Goal: Transaction & Acquisition: Purchase product/service

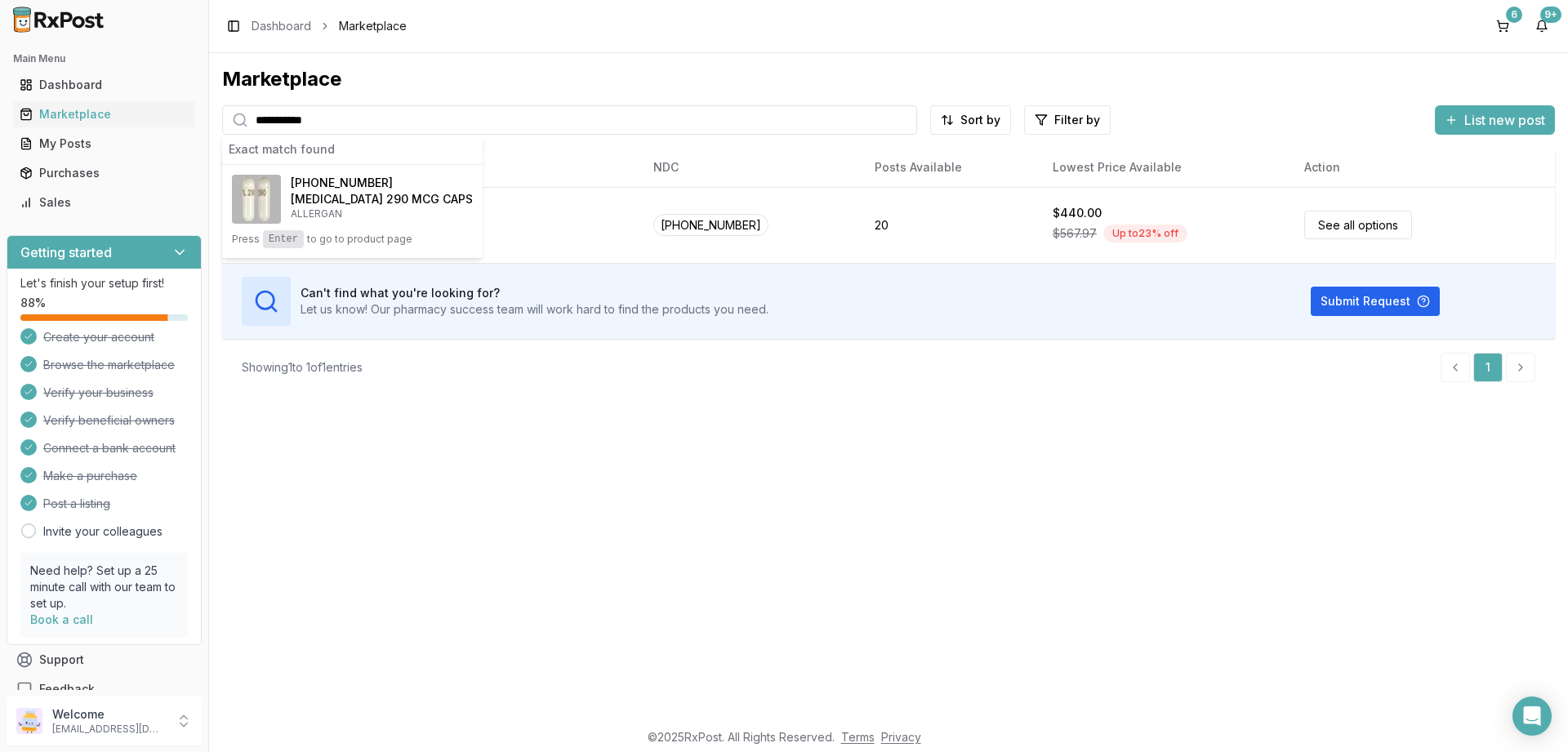
type input "**********"
click at [344, 181] on span "00456-1202-30" at bounding box center [341, 183] width 102 height 16
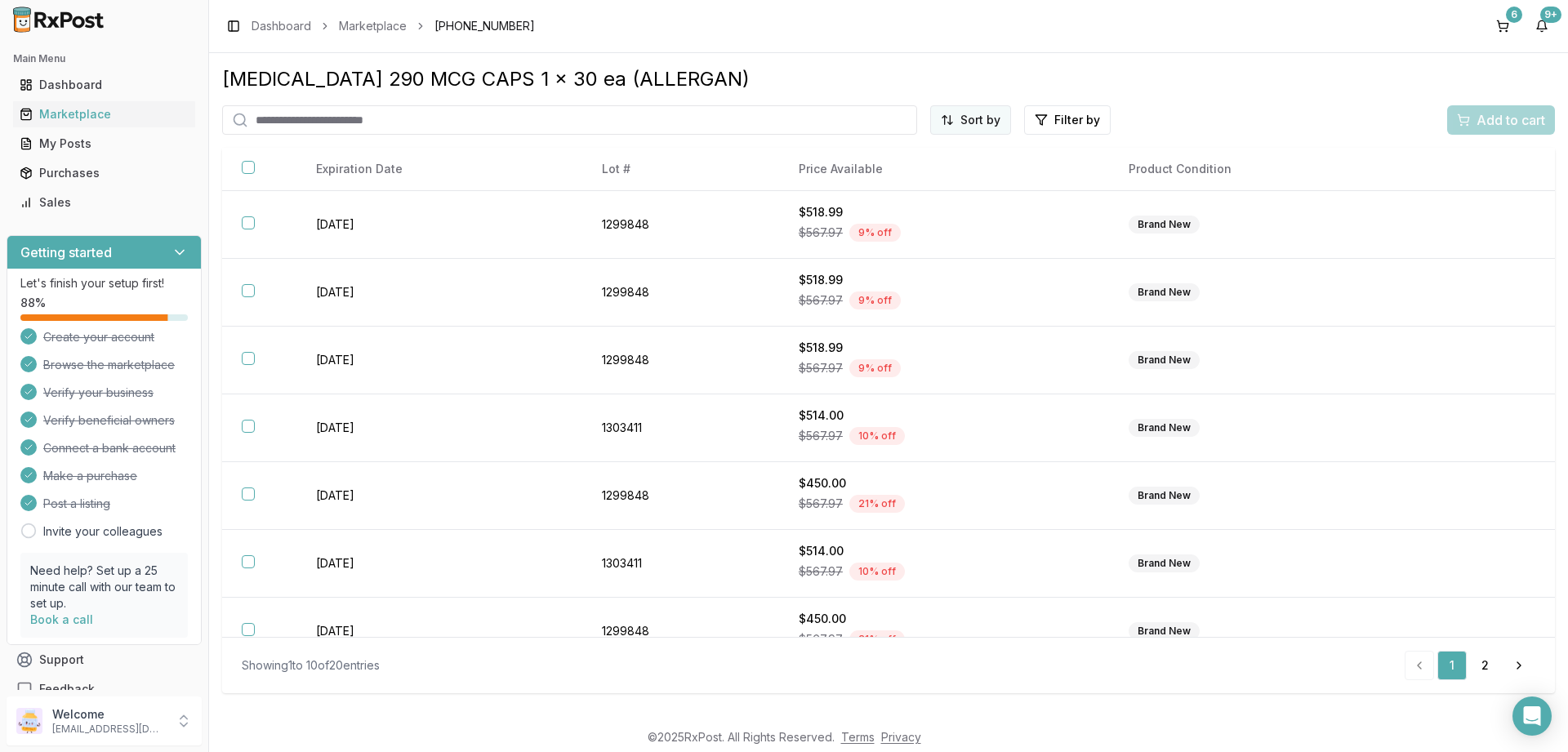
click at [964, 110] on html "Main Menu Dashboard Marketplace My Posts Purchases Sales Getting started Let's …" at bounding box center [784, 376] width 1568 height 752
click at [914, 180] on div "Price (Low to High)" at bounding box center [930, 181] width 155 height 26
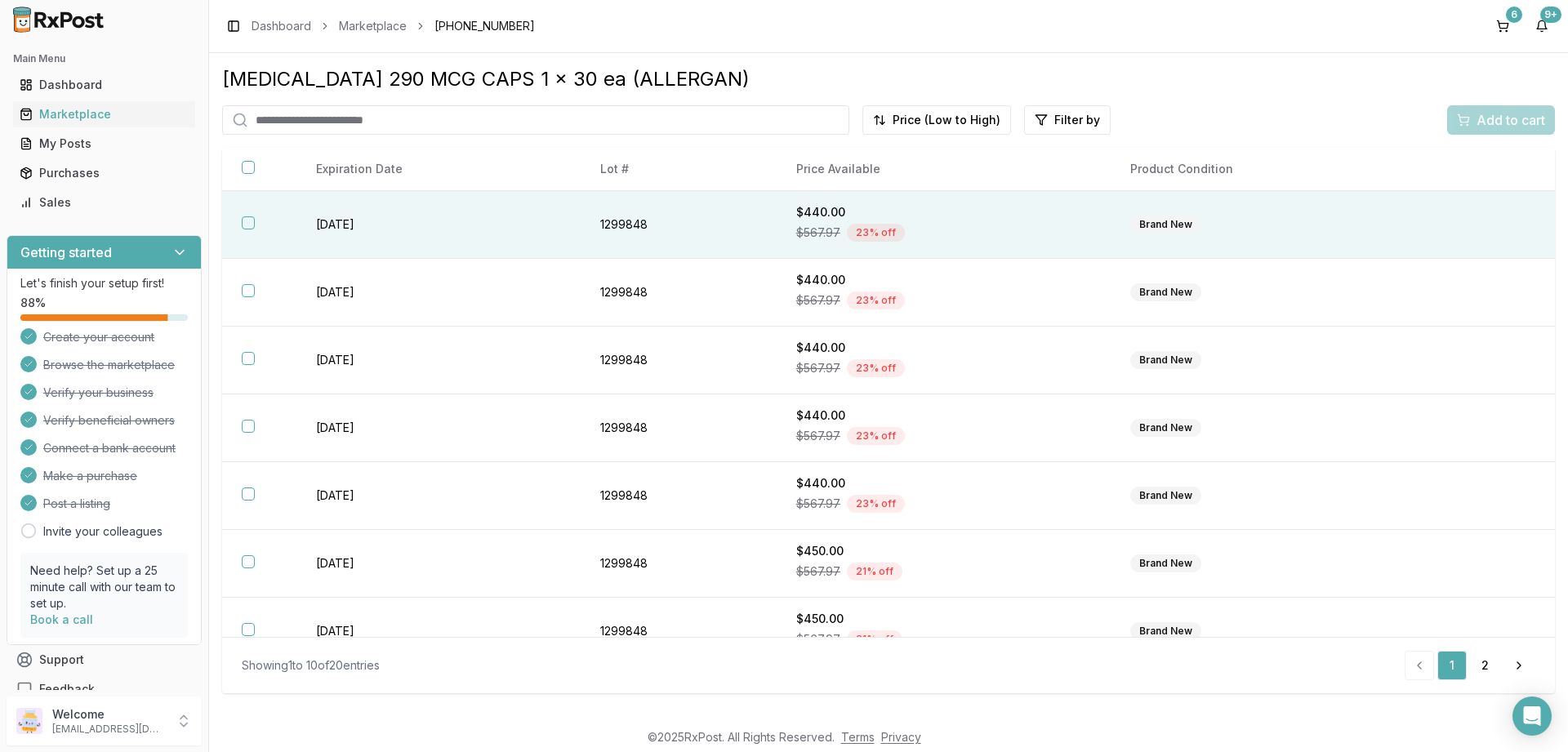
click at [249, 223] on button "button" at bounding box center [248, 223] width 13 height 13
click at [1494, 121] on span "Add to cart" at bounding box center [1510, 120] width 69 height 20
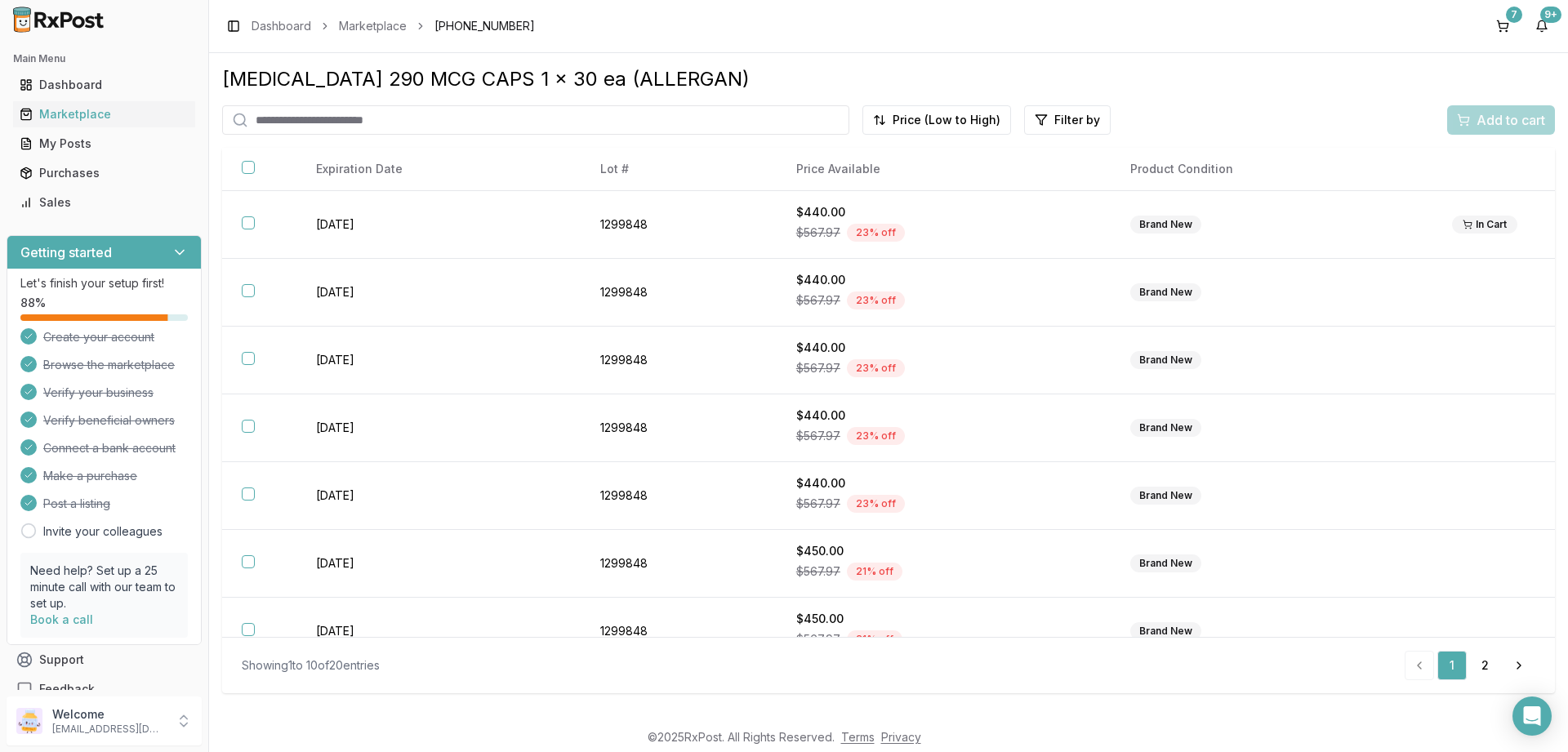
click at [356, 121] on input "search" at bounding box center [535, 119] width 627 height 29
paste input "**********"
type input "**********"
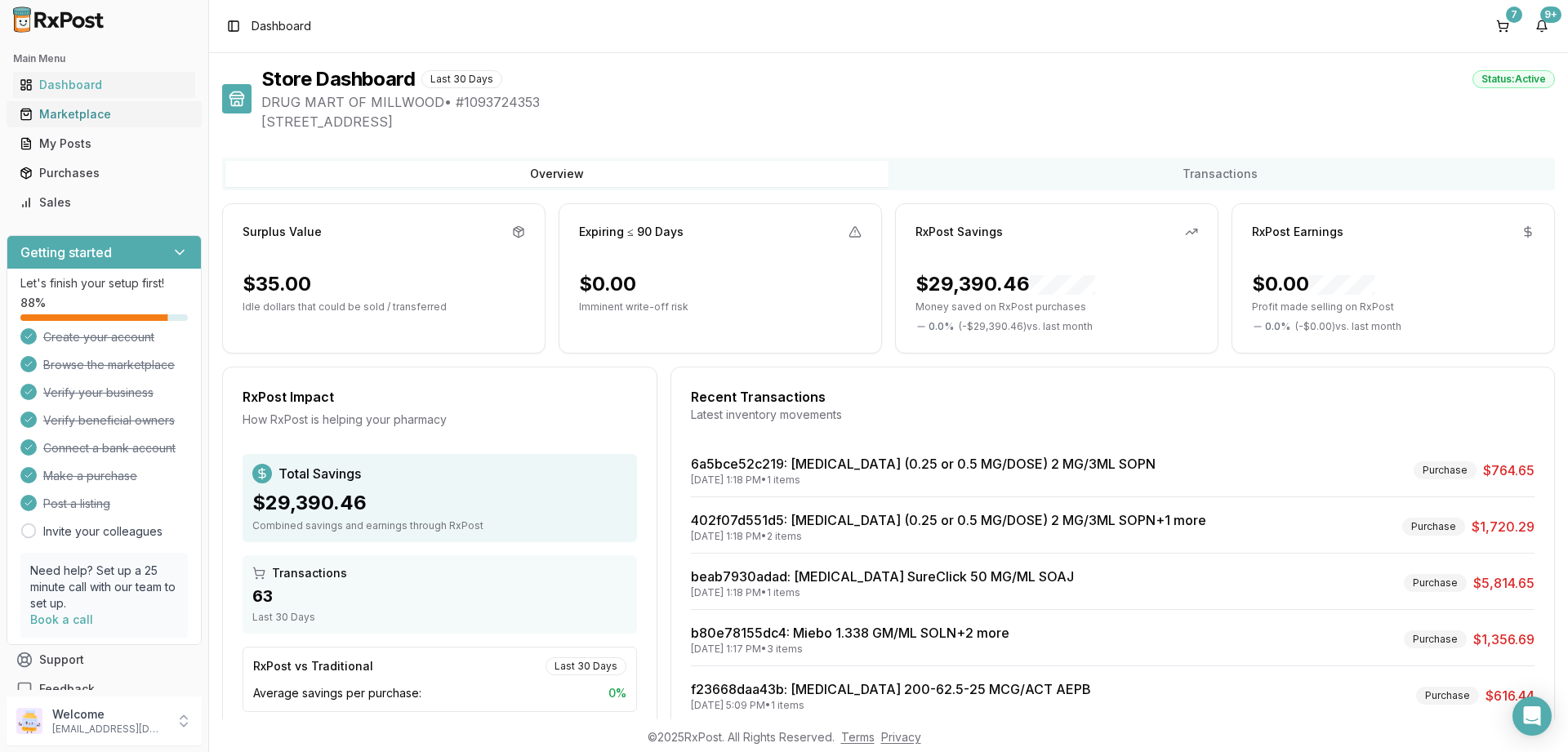
click at [83, 109] on div "Marketplace" at bounding box center [104, 114] width 169 height 16
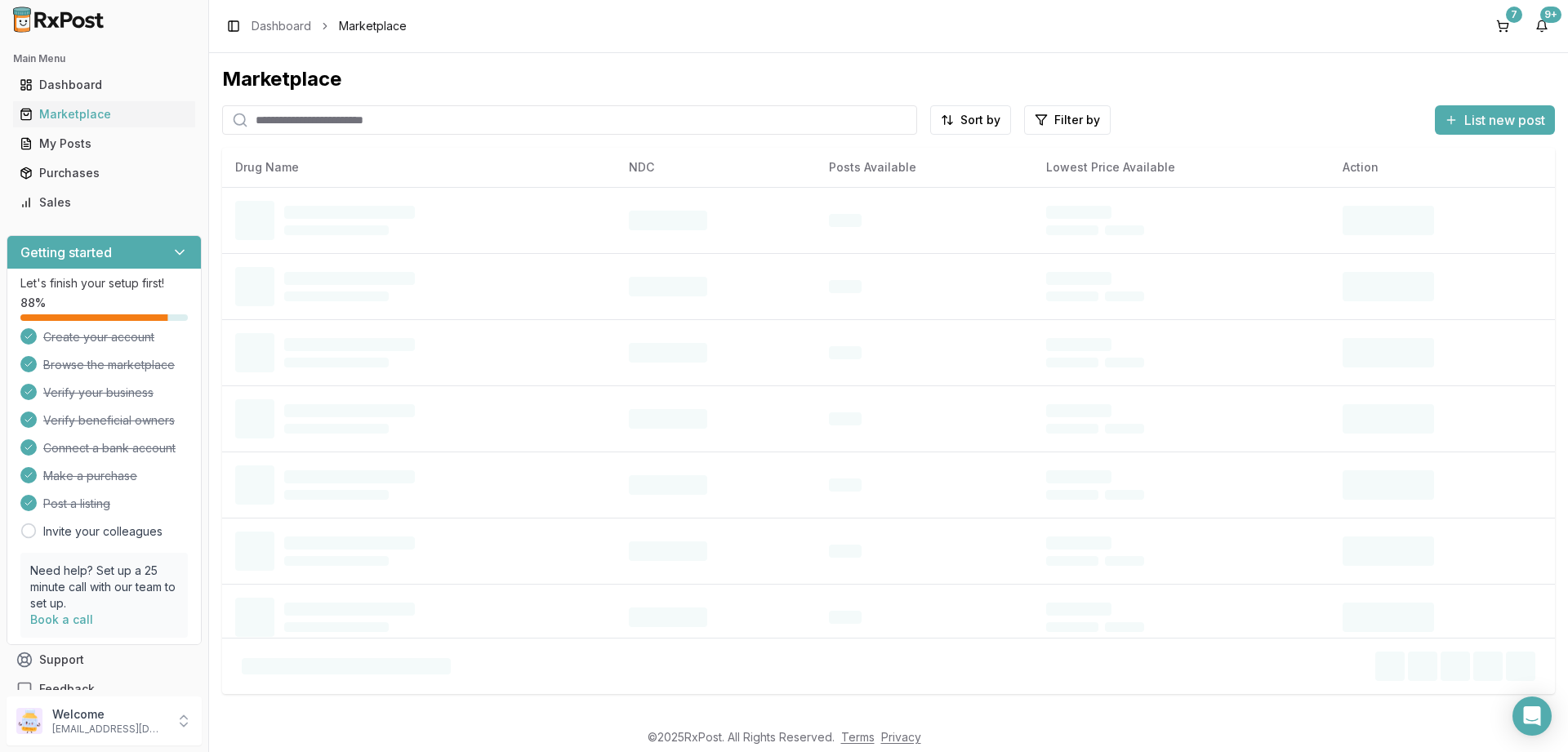
paste input "**********"
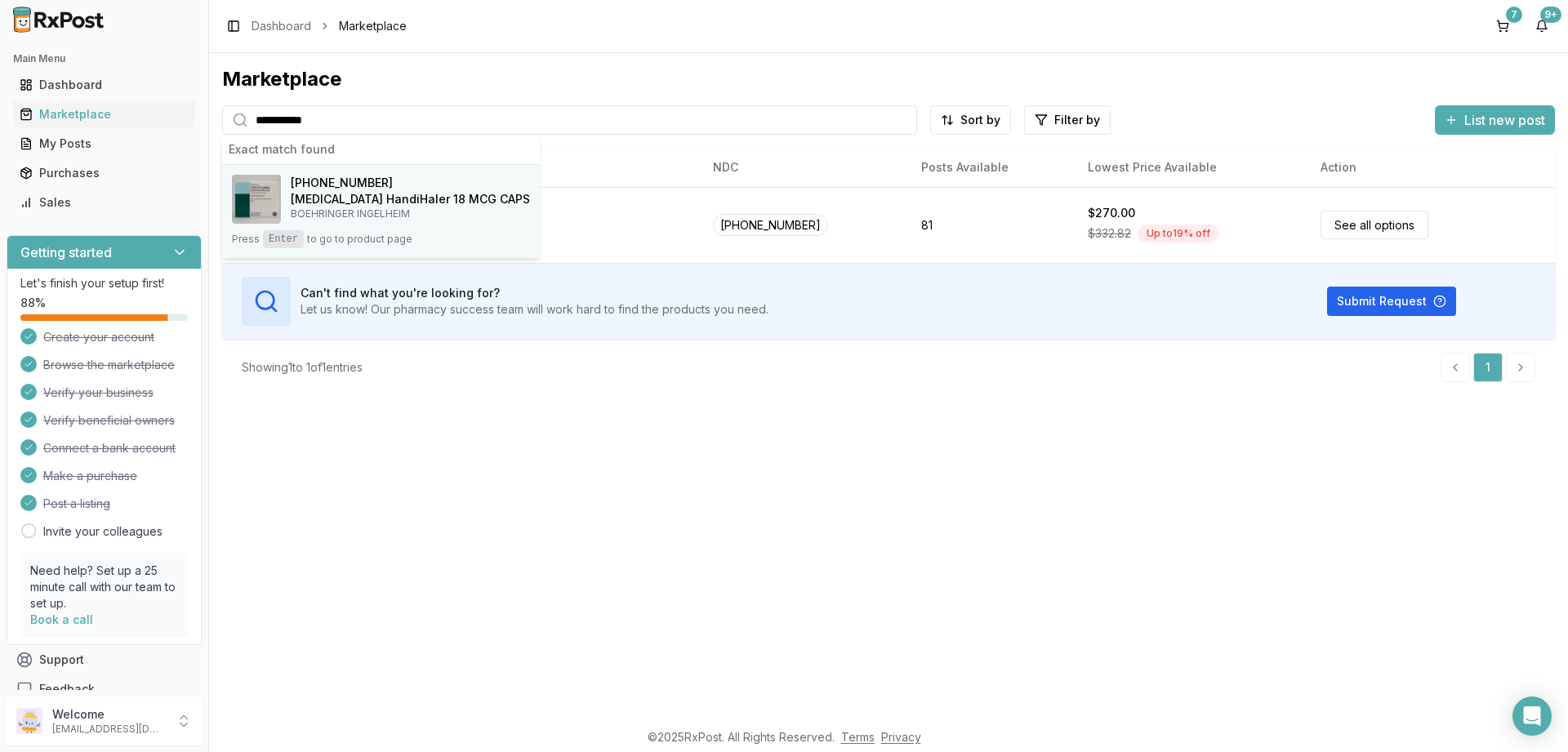
type input "**********"
click at [365, 203] on h4 "[MEDICAL_DATA] HandiHaler 18 MCG CAPS" at bounding box center [410, 199] width 239 height 16
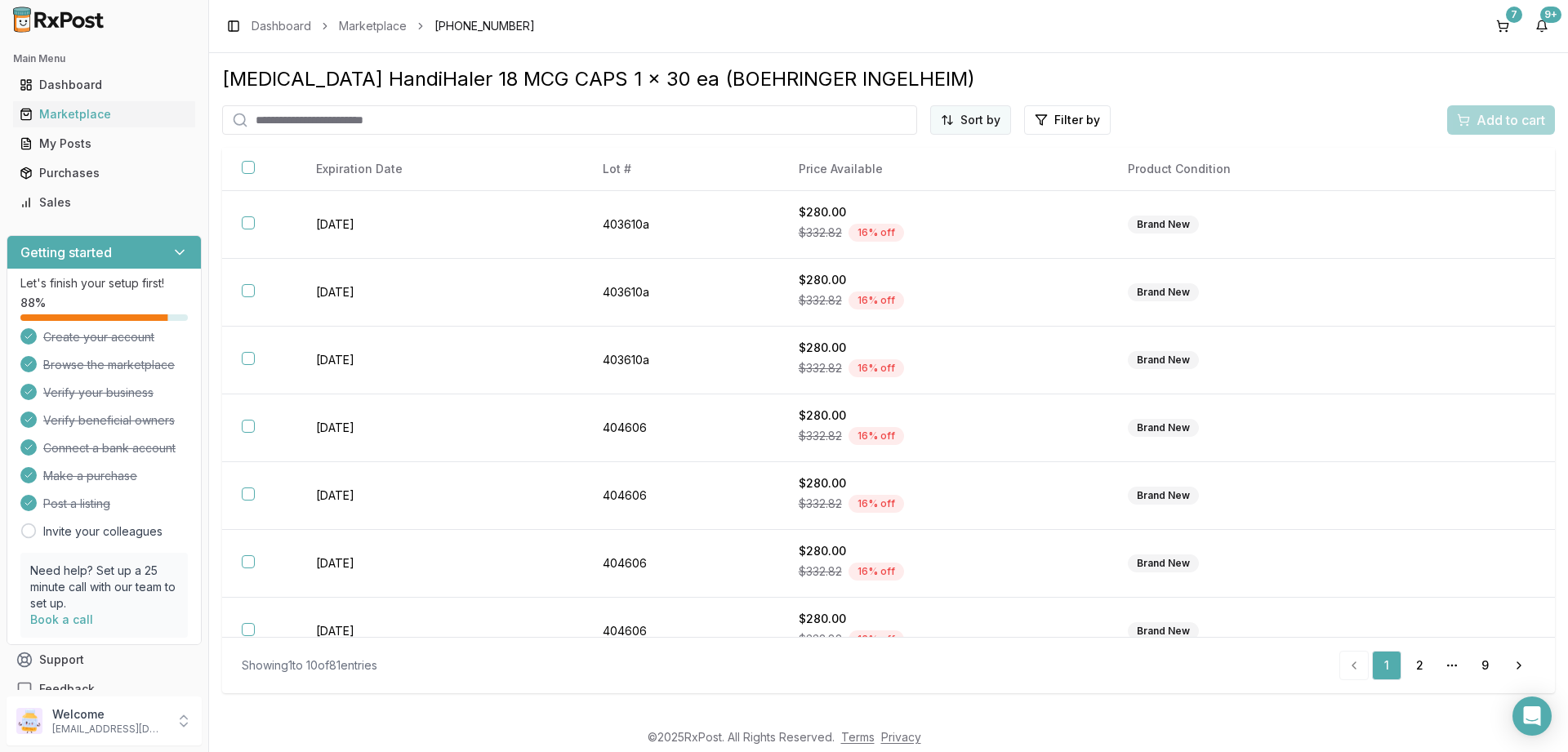
click at [966, 121] on html "Main Menu Dashboard Marketplace My Posts Purchases Sales Getting started Let's …" at bounding box center [784, 376] width 1568 height 752
click at [936, 180] on div "Price (Low to High)" at bounding box center [930, 181] width 155 height 26
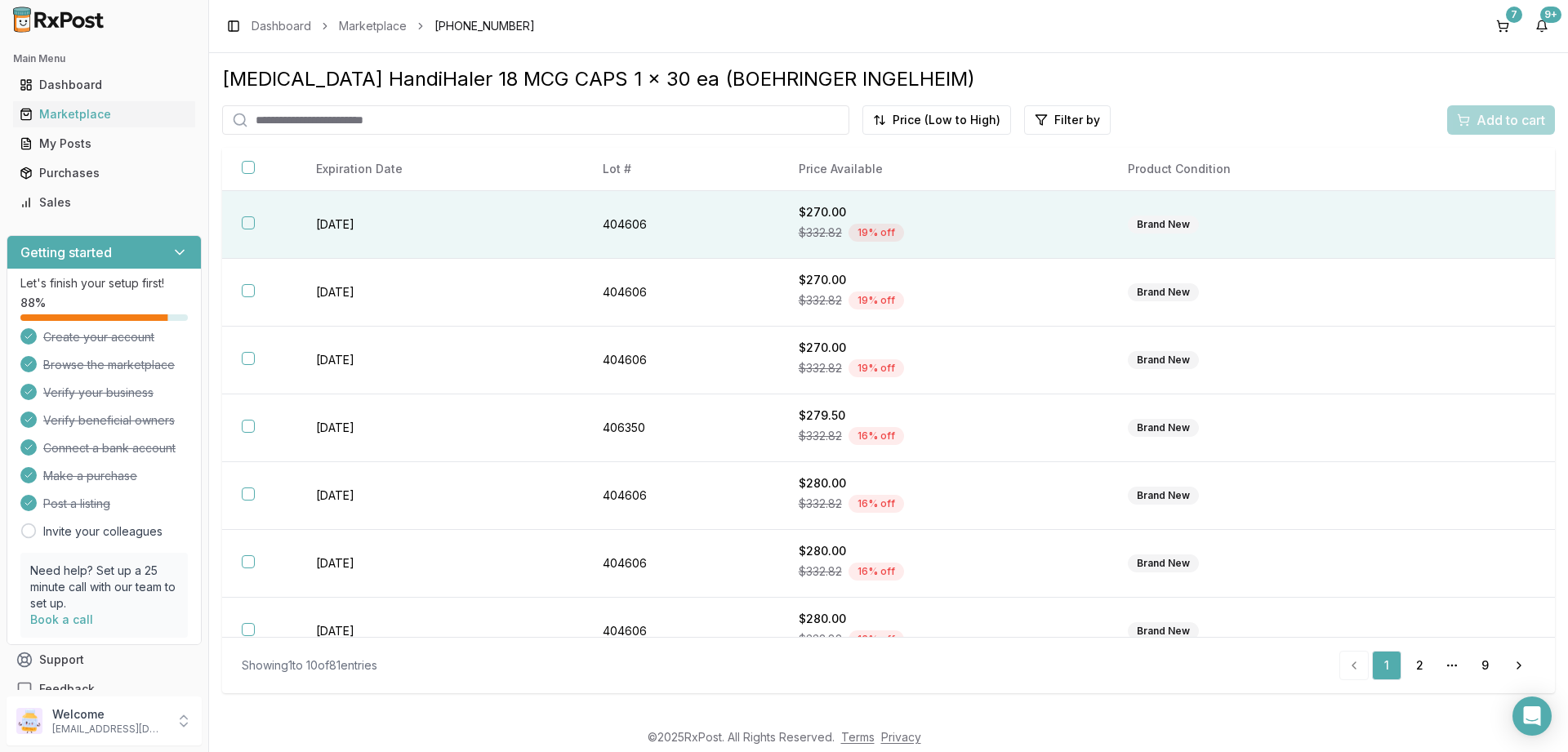
click at [257, 222] on th at bounding box center [259, 224] width 74 height 68
click at [1476, 121] on div "Add to cart" at bounding box center [1500, 120] width 88 height 20
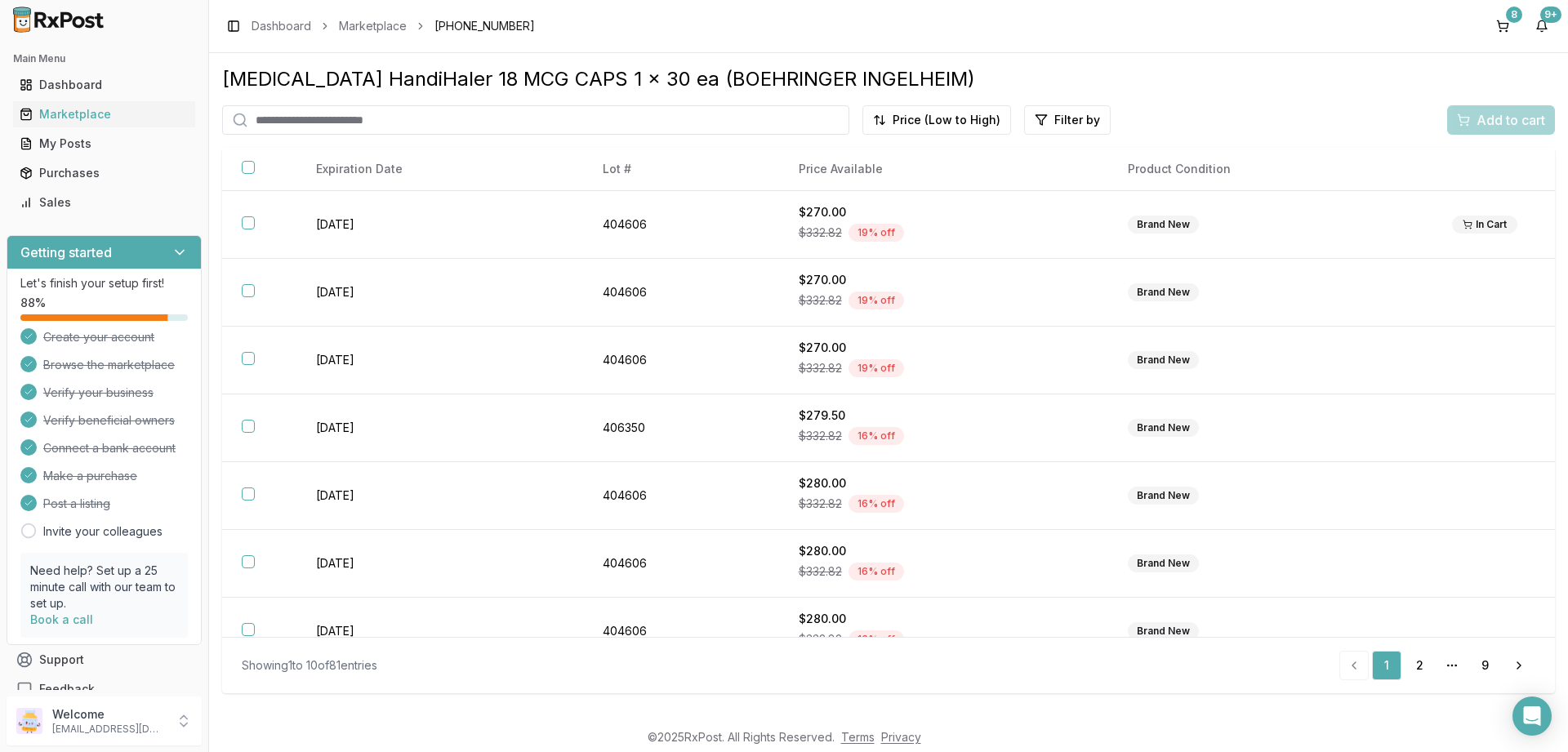
click at [349, 117] on input "search" at bounding box center [535, 119] width 627 height 29
paste input "**********"
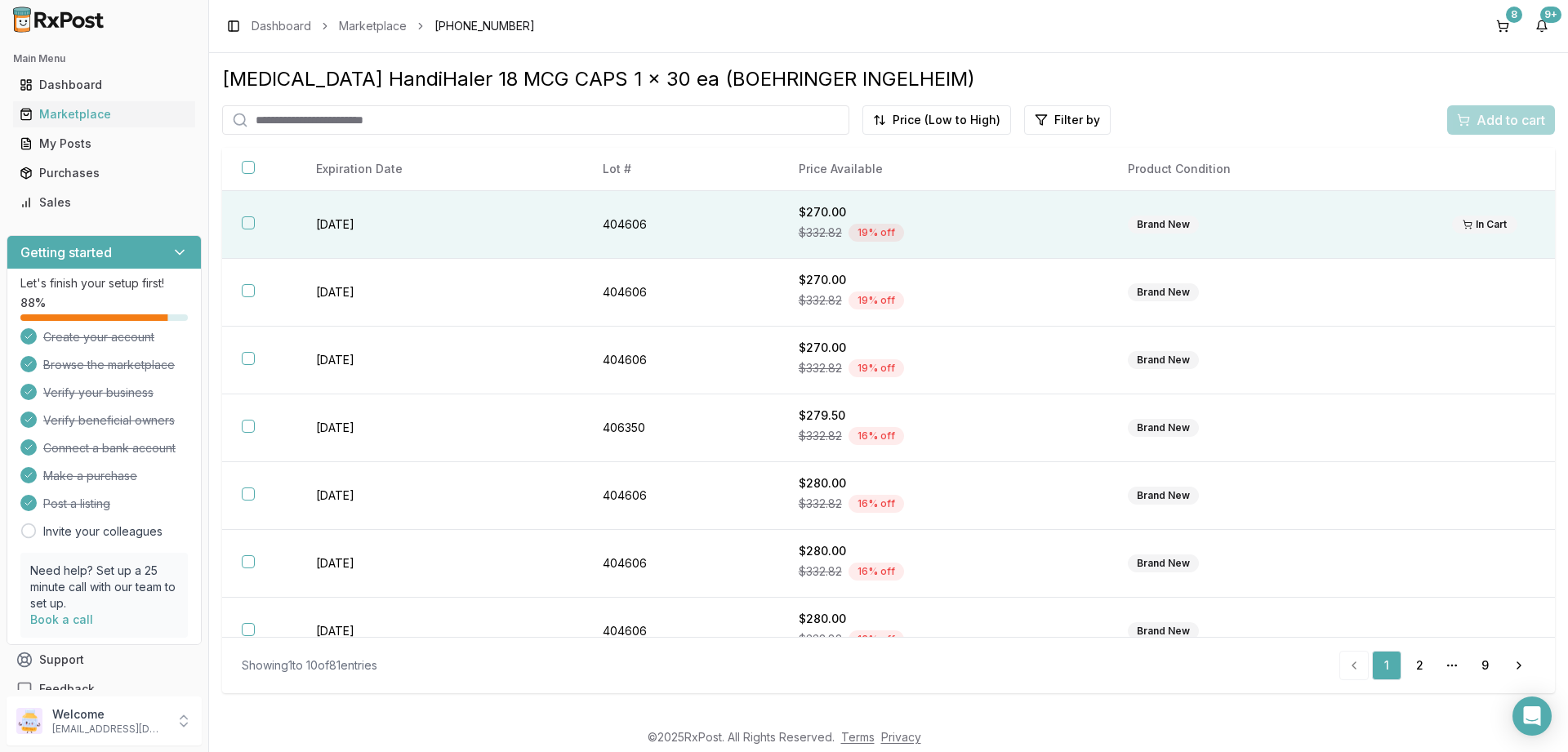
type input "**********"
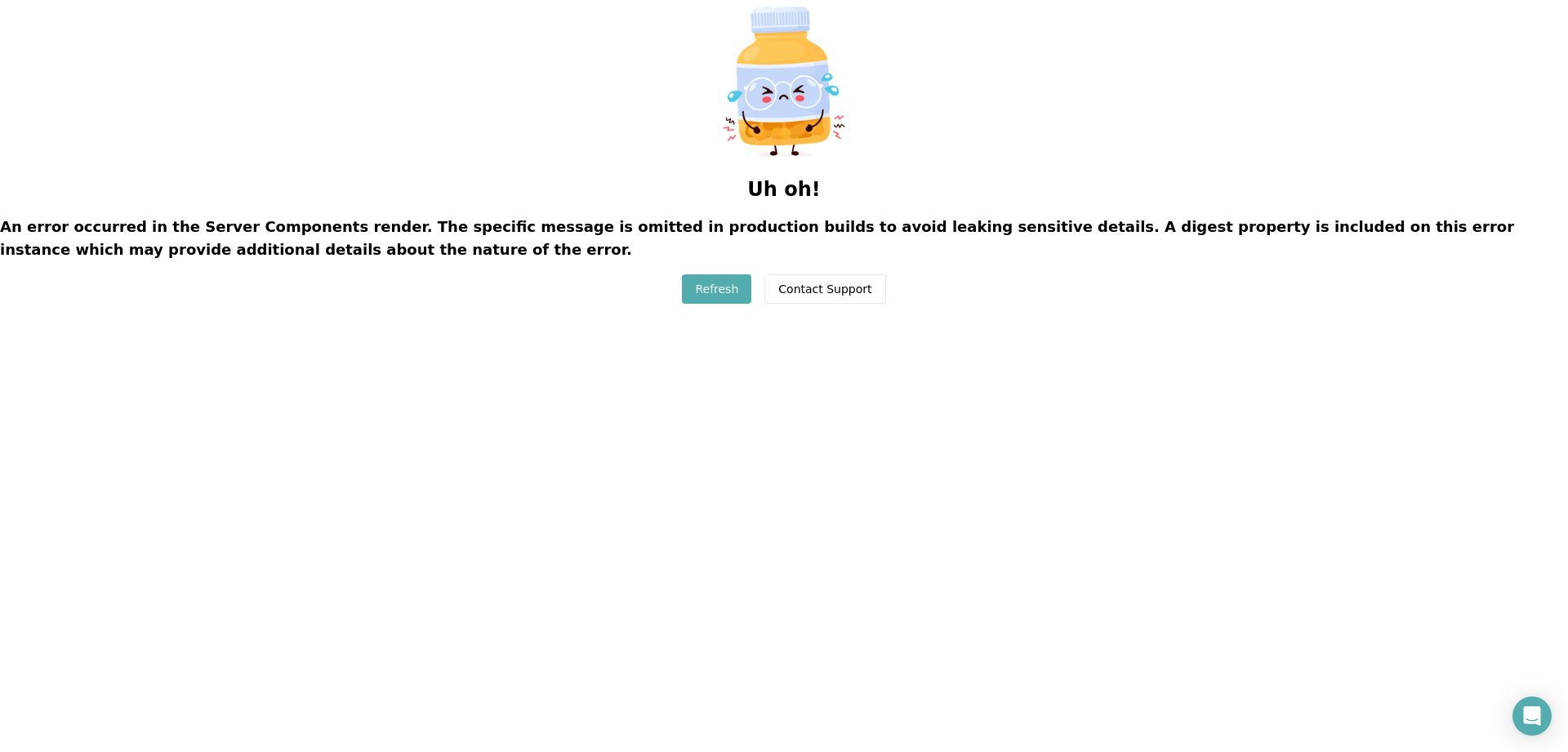
click at [698, 285] on button "Refresh" at bounding box center [716, 289] width 70 height 29
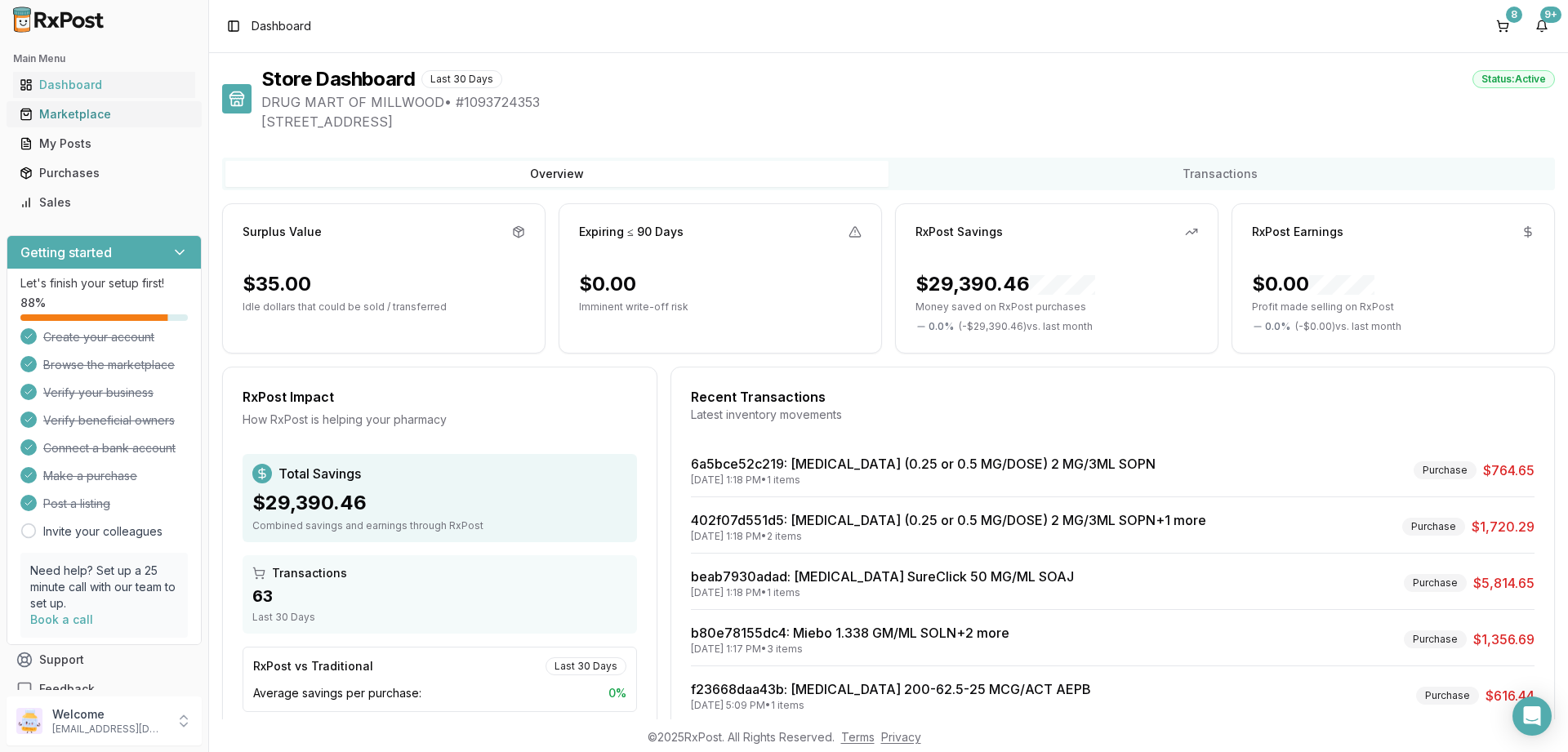
click at [94, 115] on div "Marketplace" at bounding box center [104, 114] width 169 height 16
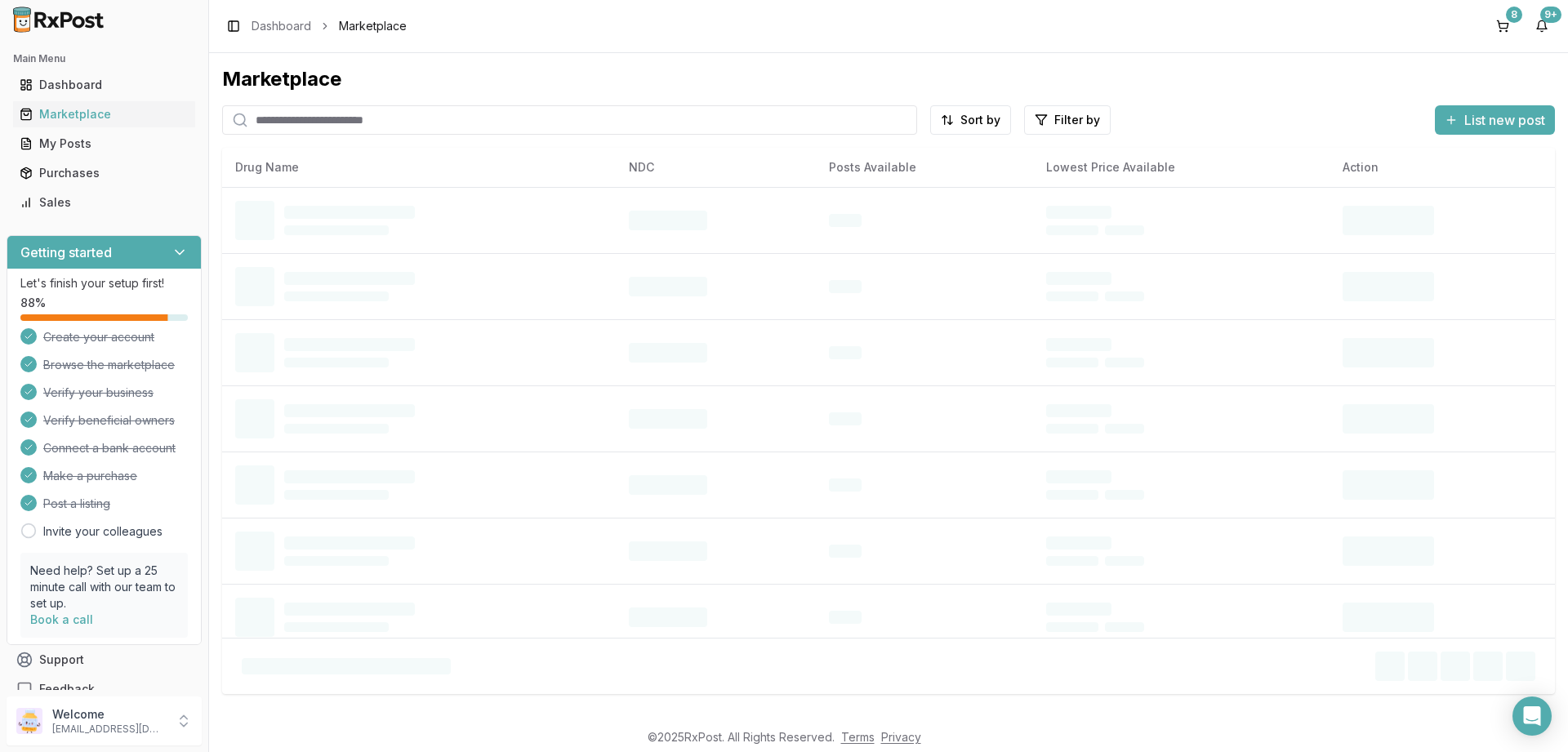
paste input "**********"
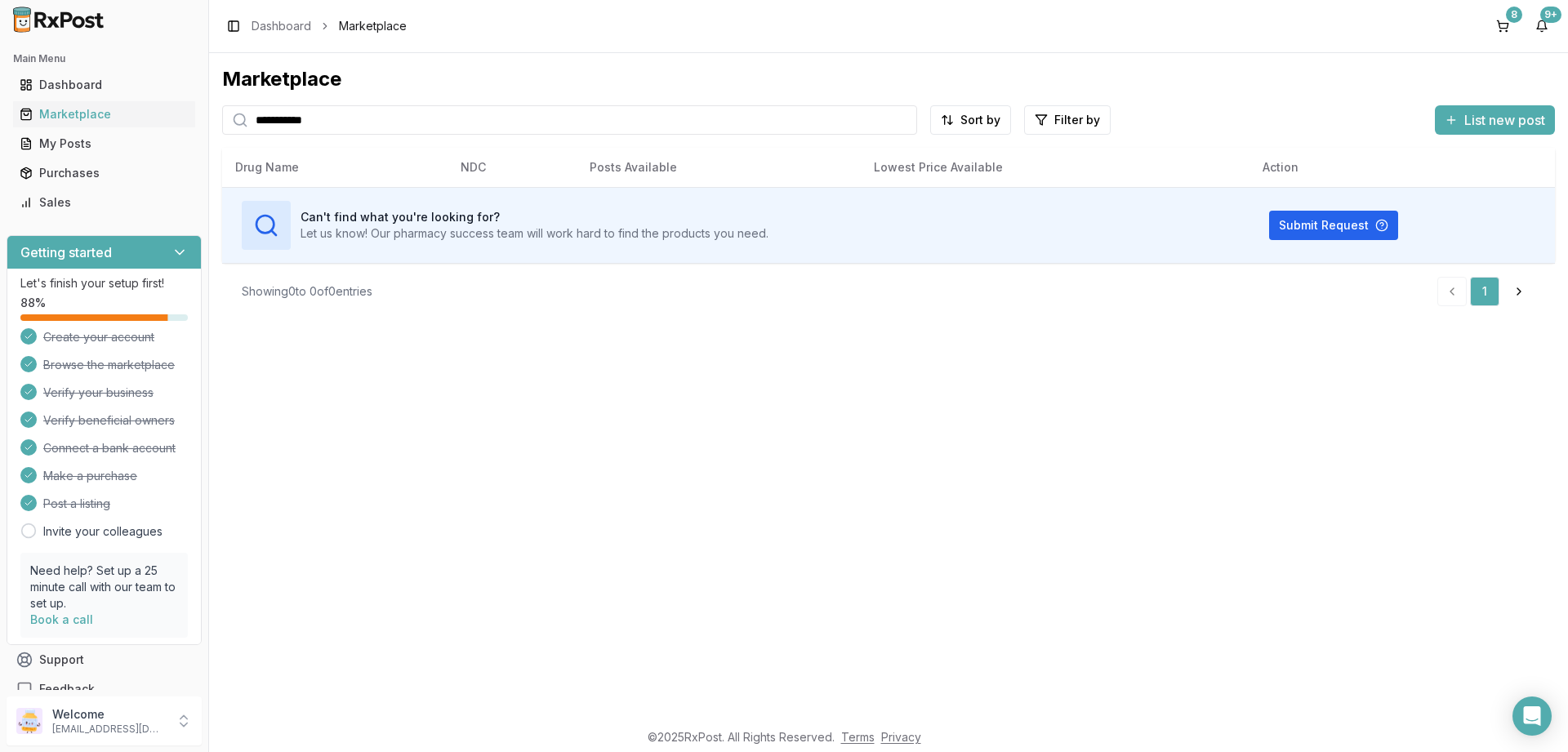
type input "**********"
click at [353, 125] on input "**********" at bounding box center [569, 119] width 695 height 29
click at [1501, 21] on button "8" at bounding box center [1502, 25] width 26 height 26
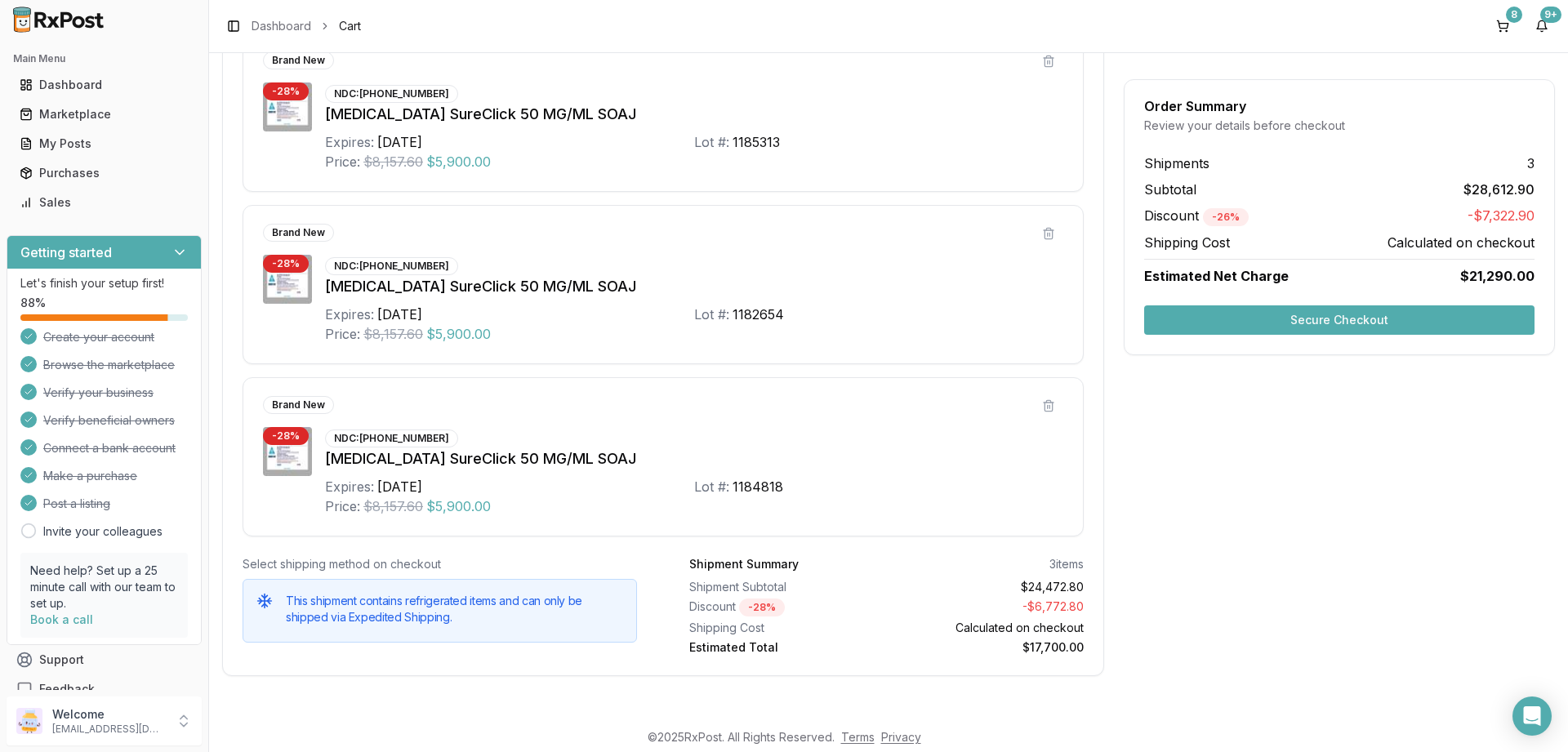
scroll to position [1493, 0]
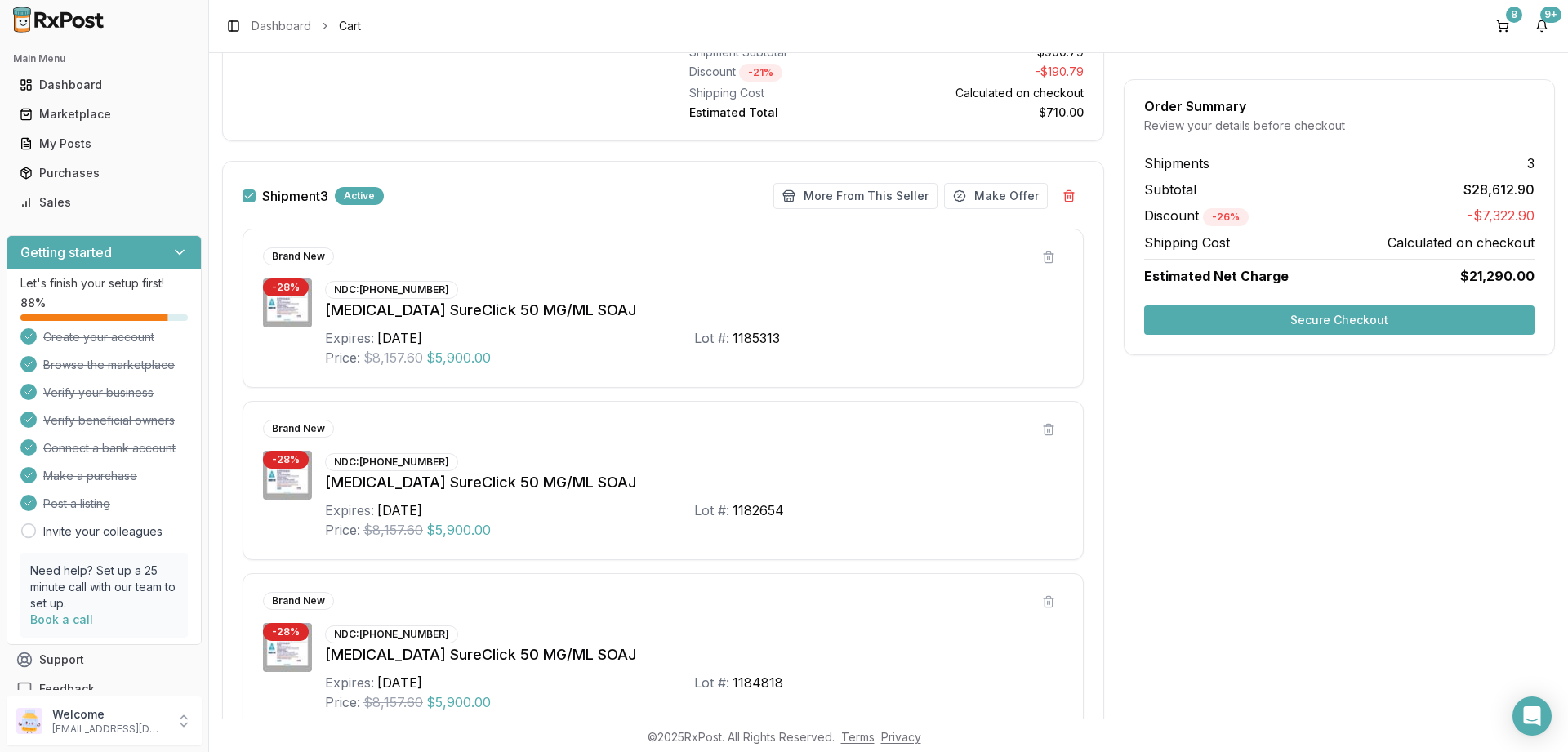
click at [250, 191] on button "Shipment 3" at bounding box center [249, 195] width 13 height 13
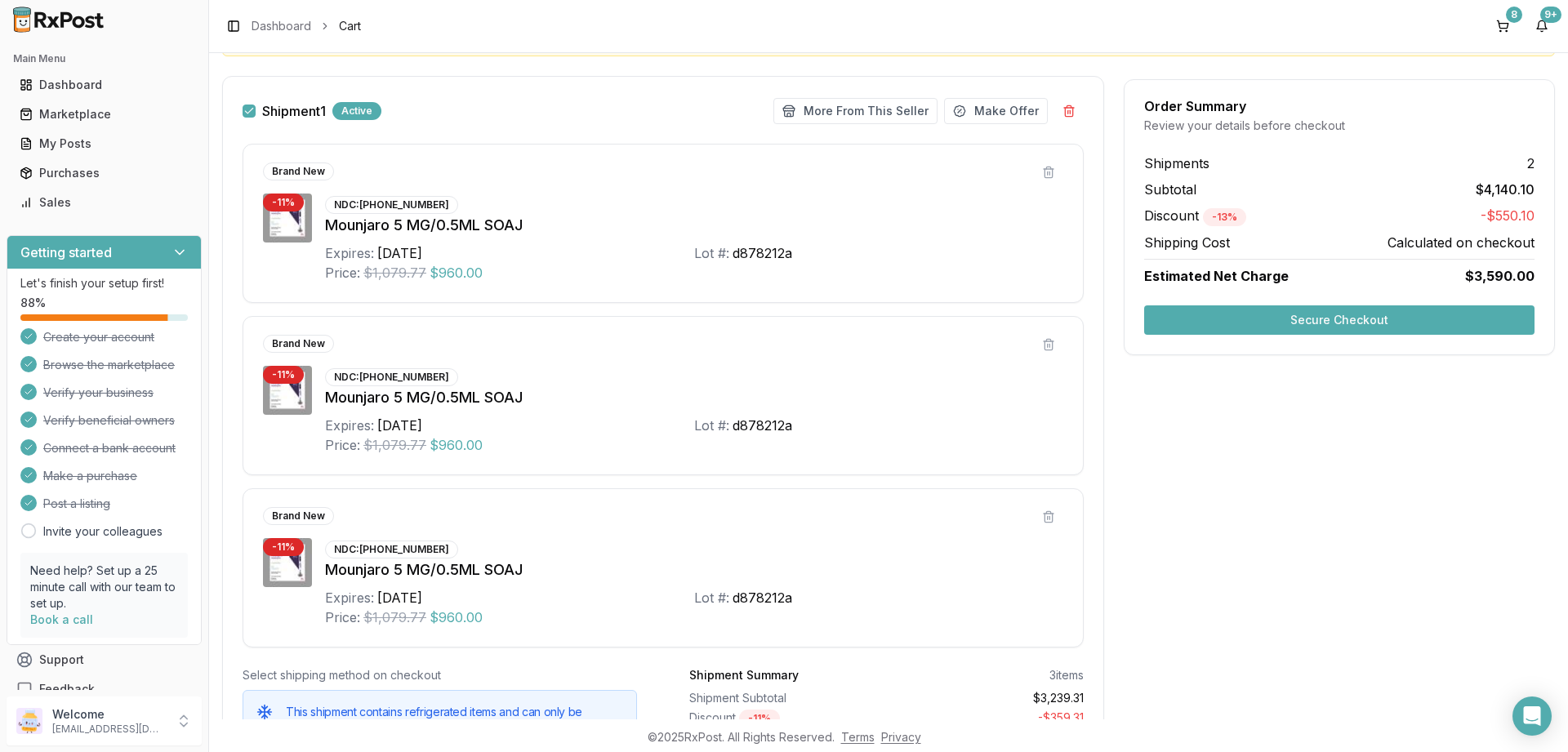
scroll to position [220, 0]
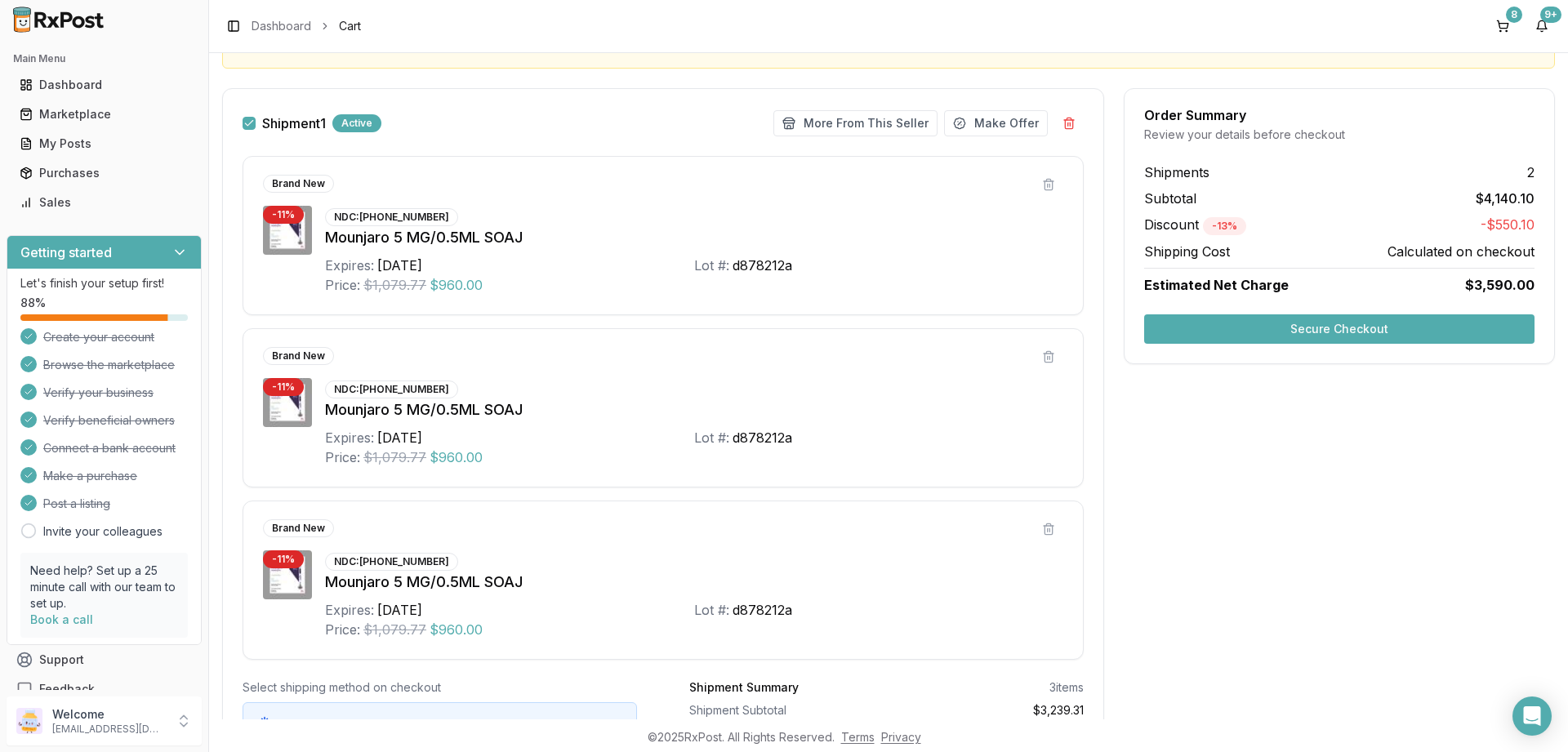
click at [1346, 330] on button "Secure Checkout" at bounding box center [1338, 328] width 390 height 29
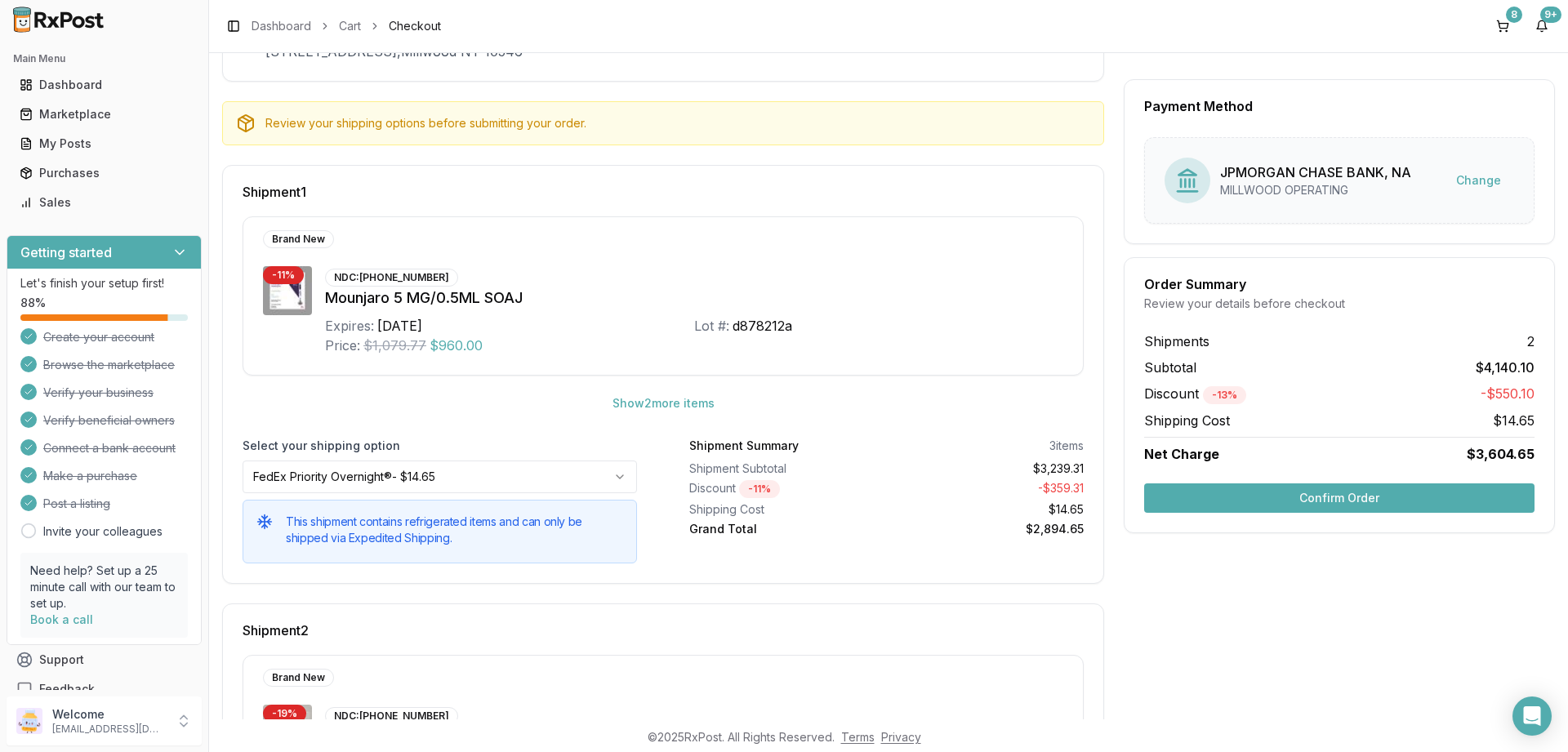
scroll to position [294, 0]
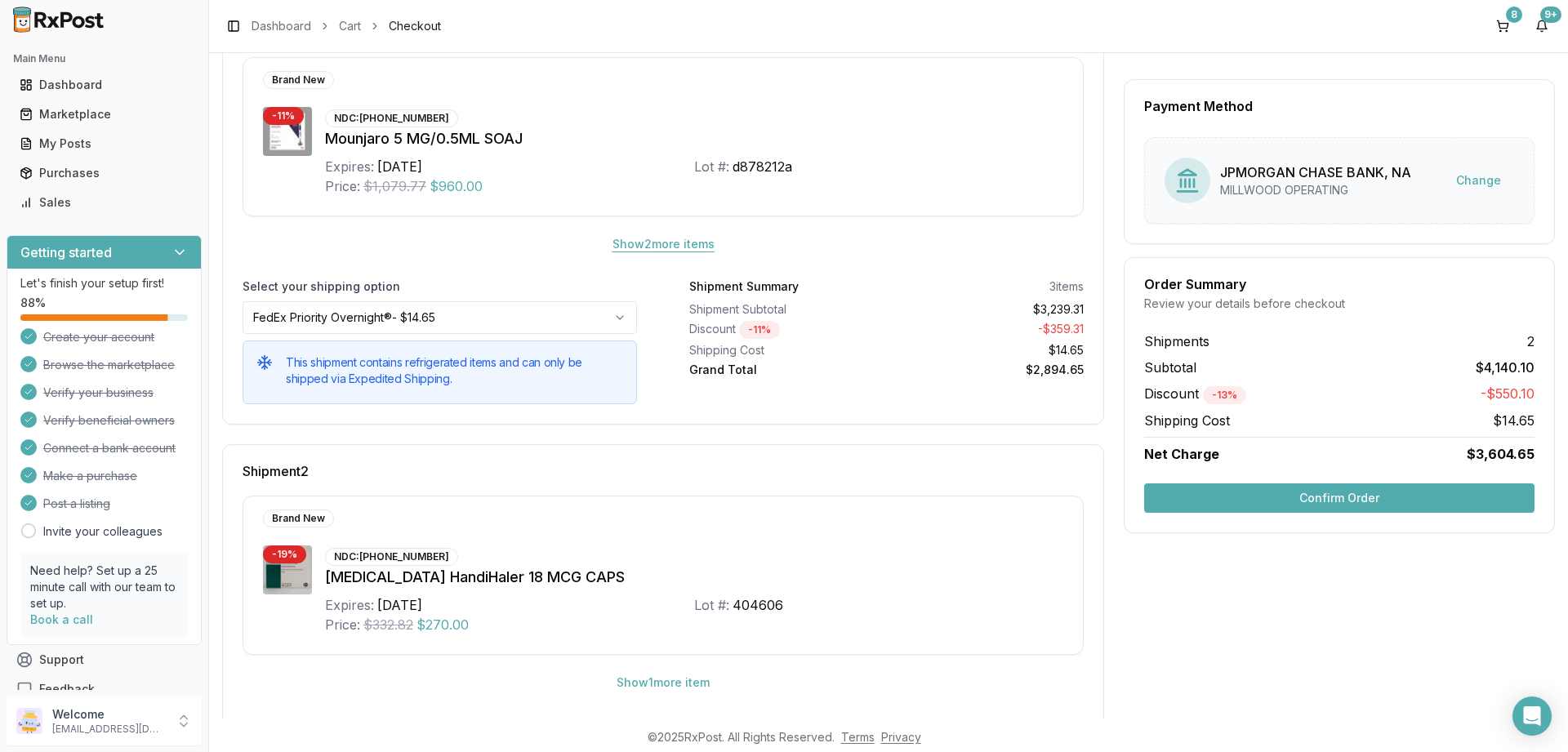
click at [656, 250] on button "Show 2 more item s" at bounding box center [663, 244] width 128 height 29
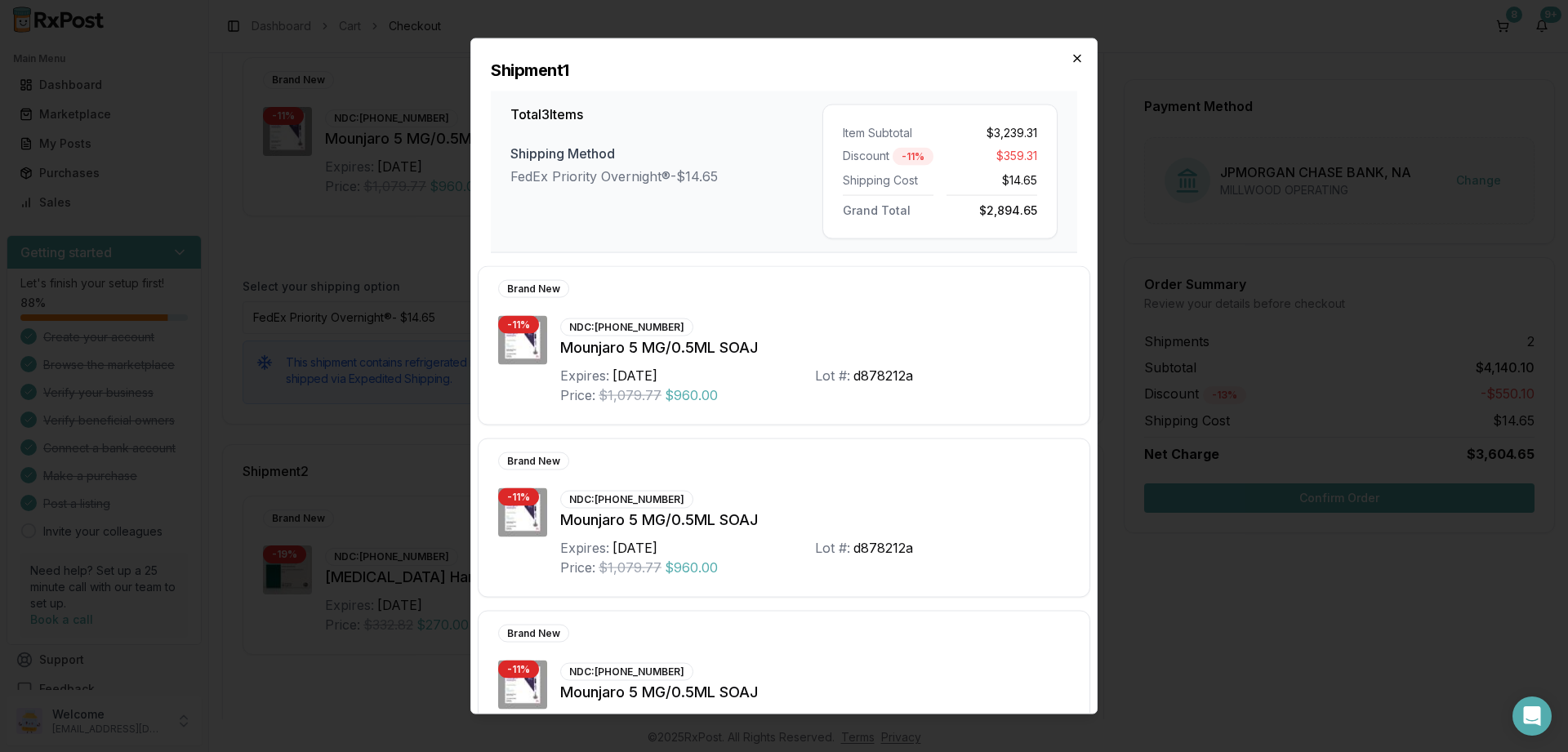
click at [1076, 62] on icon "button" at bounding box center [1077, 58] width 13 height 13
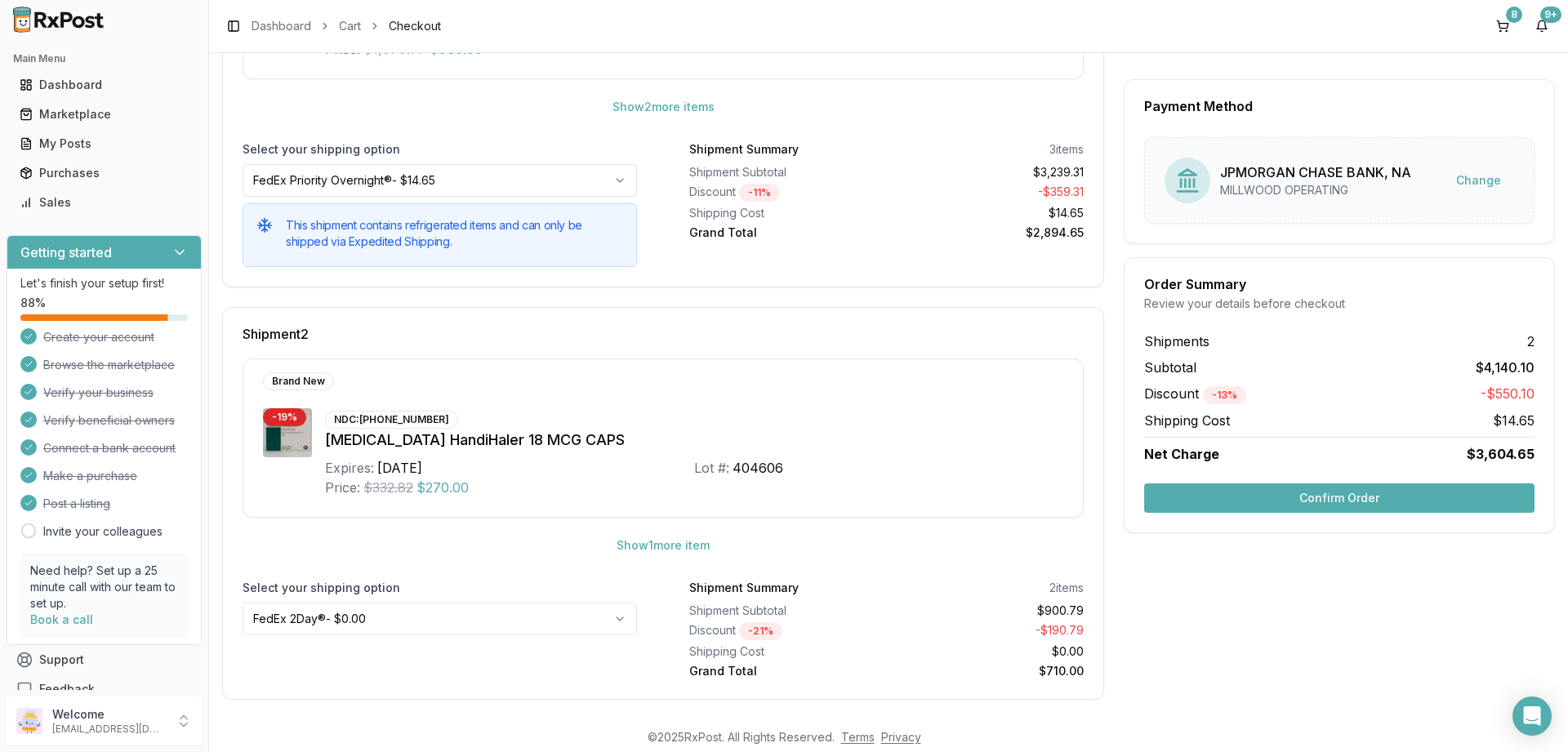
scroll to position [437, 0]
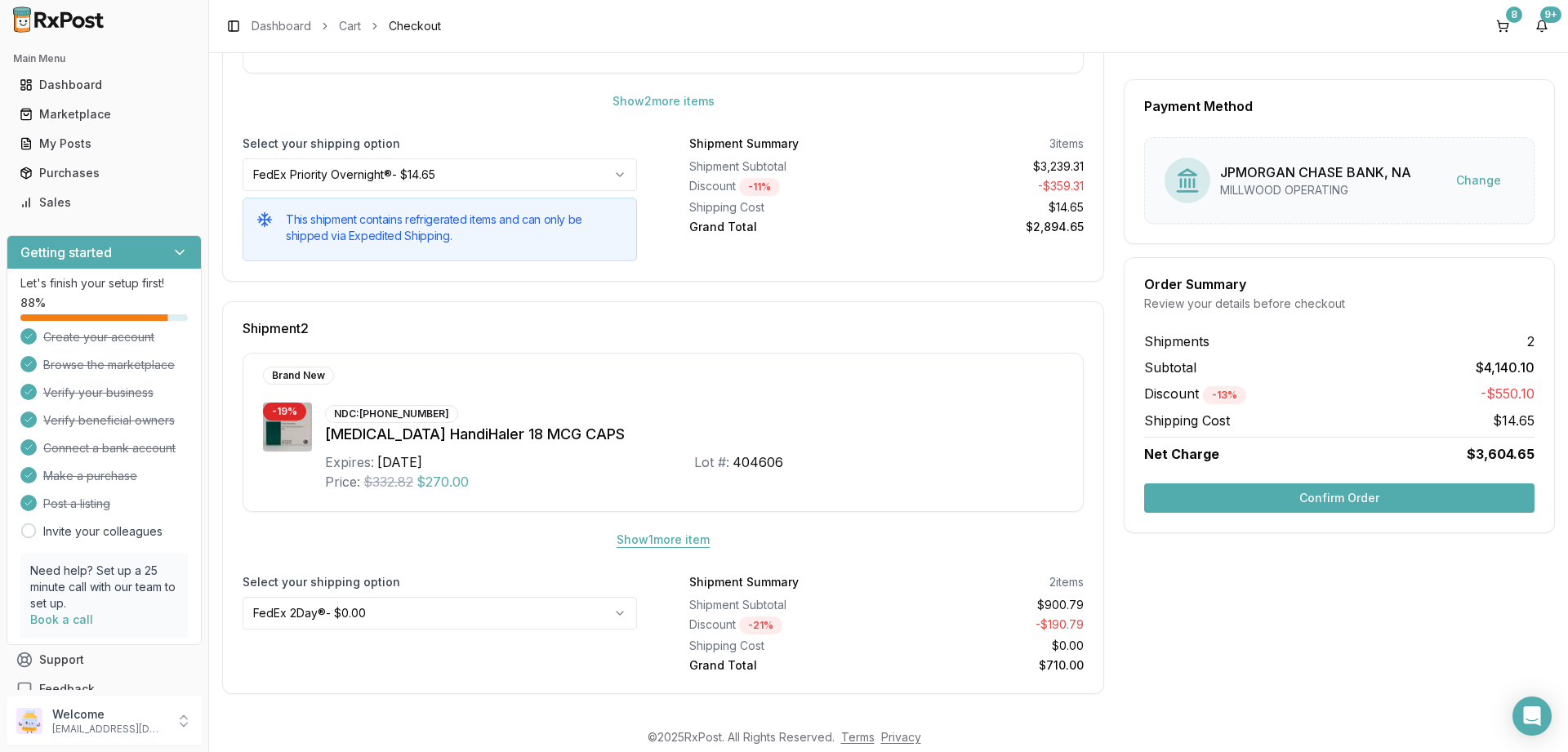
click at [649, 537] on button "Show 1 more item" at bounding box center [663, 539] width 119 height 29
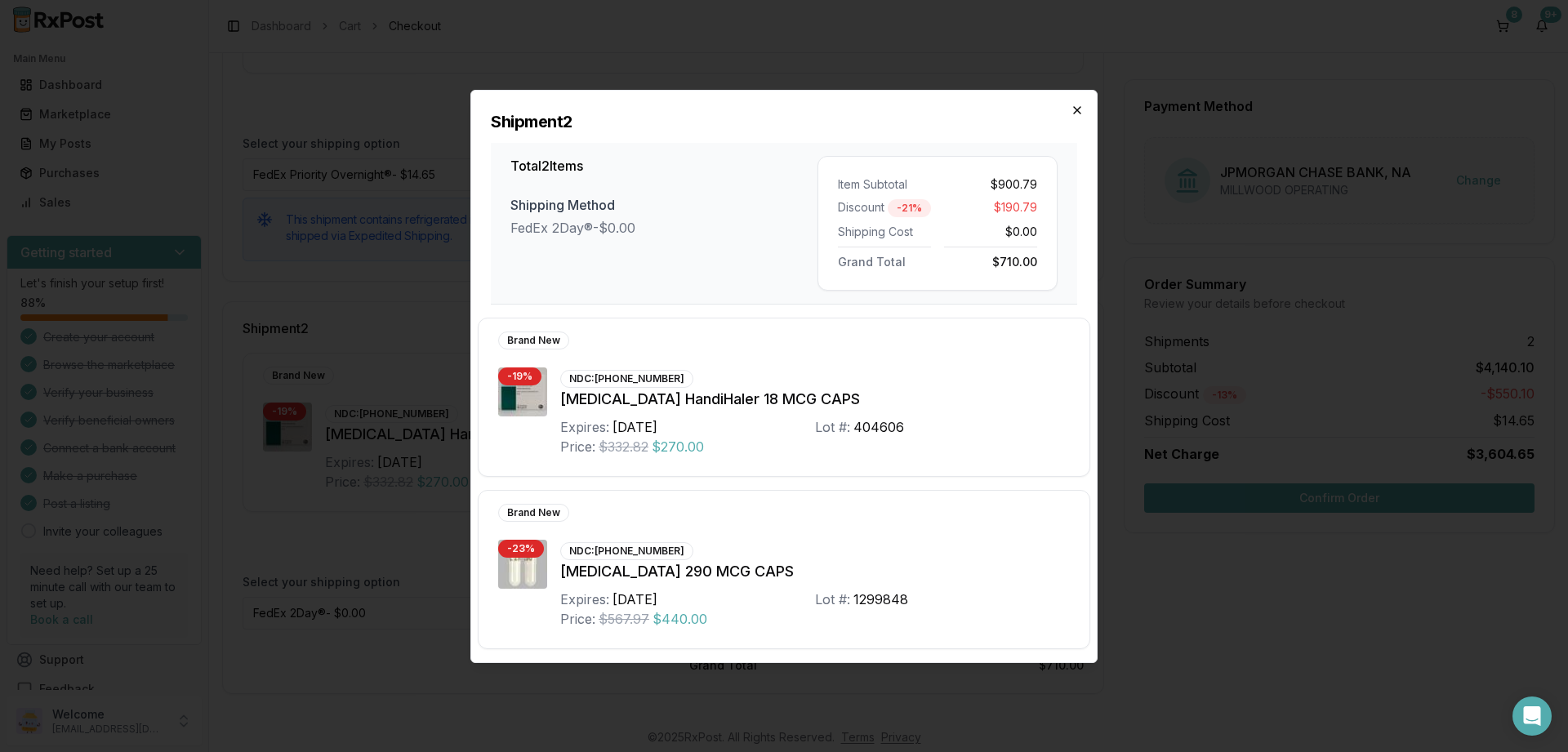
click at [1074, 116] on icon "button" at bounding box center [1077, 110] width 13 height 13
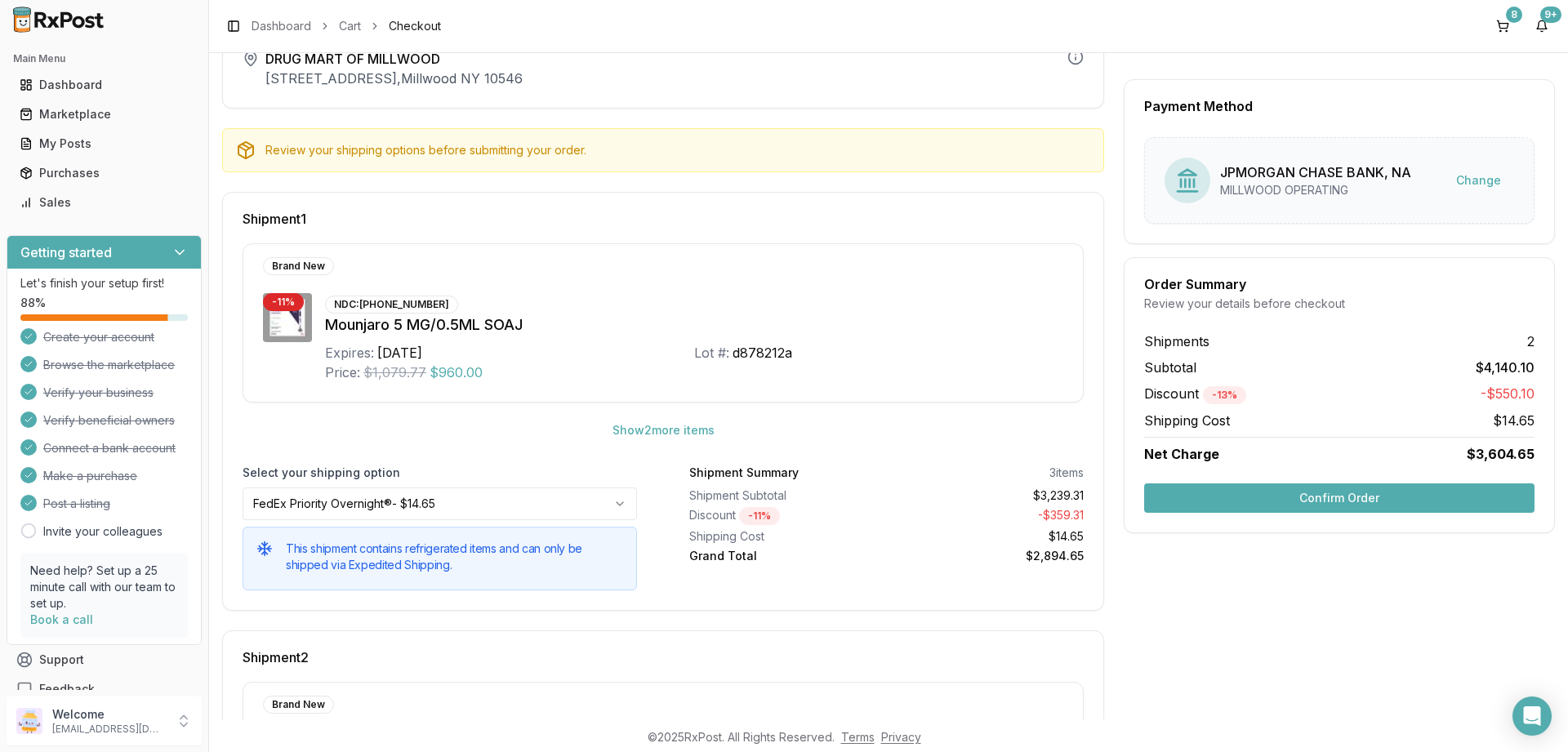
scroll to position [196, 0]
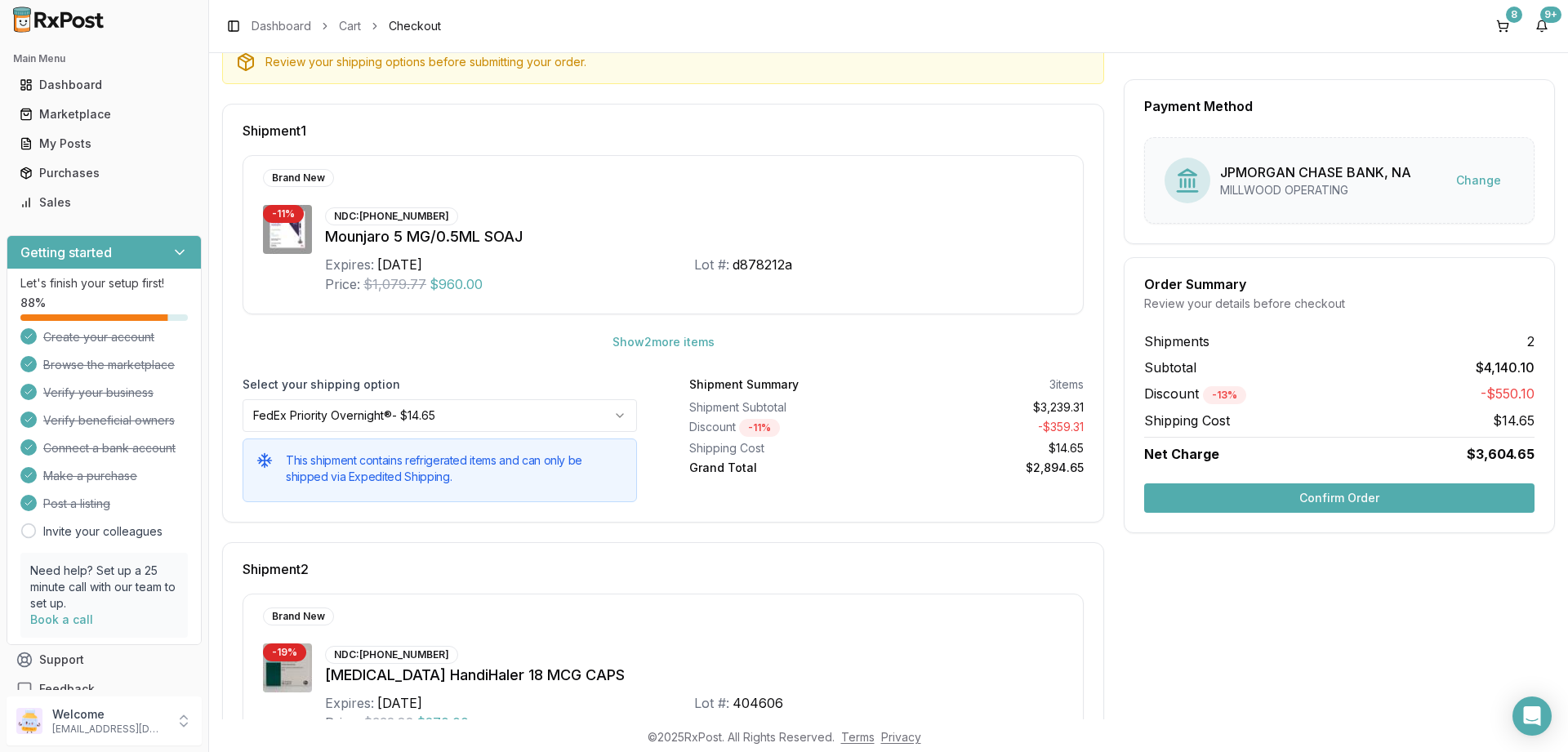
click at [1321, 488] on button "Confirm Order" at bounding box center [1338, 498] width 390 height 29
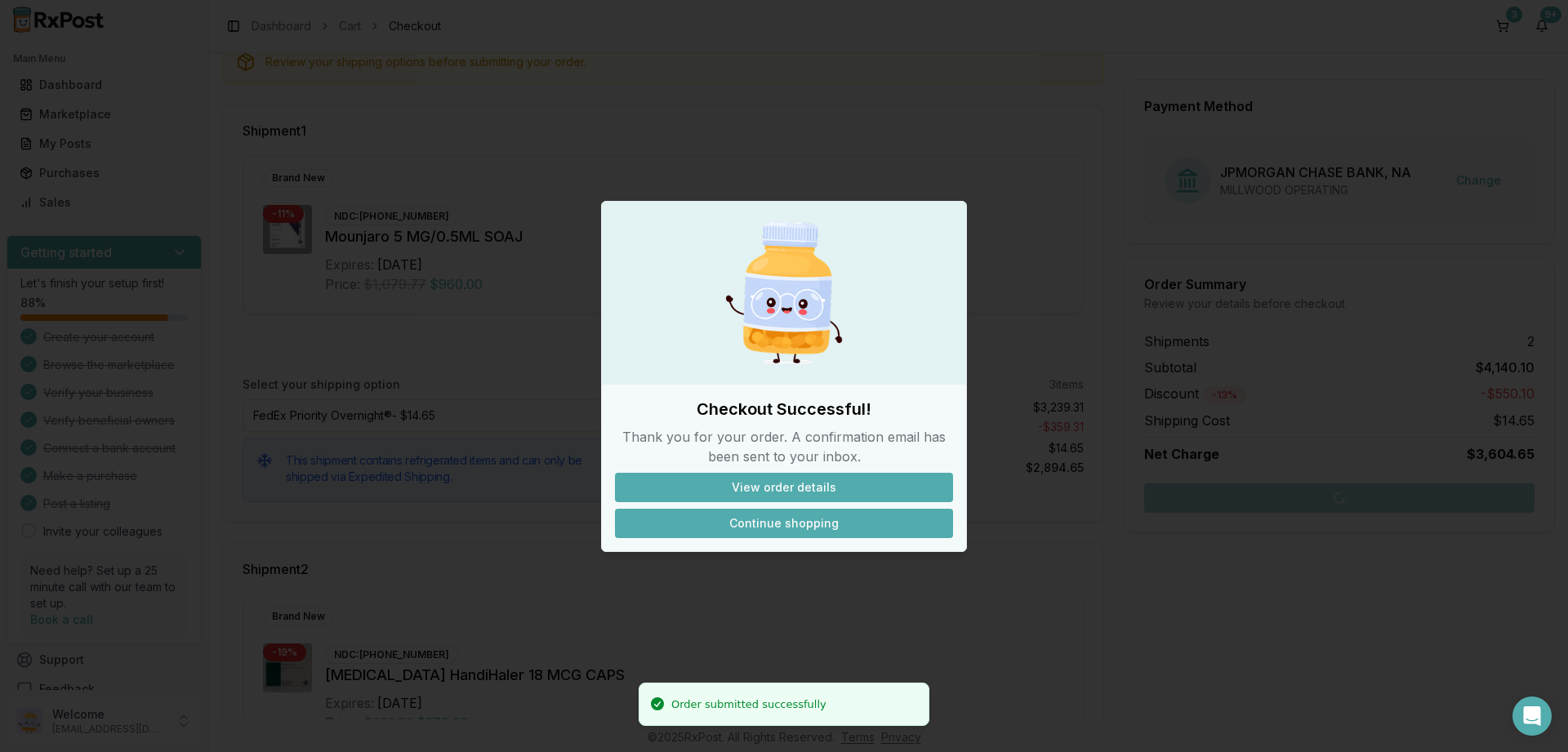
click at [776, 519] on button "Continue shopping" at bounding box center [784, 523] width 338 height 29
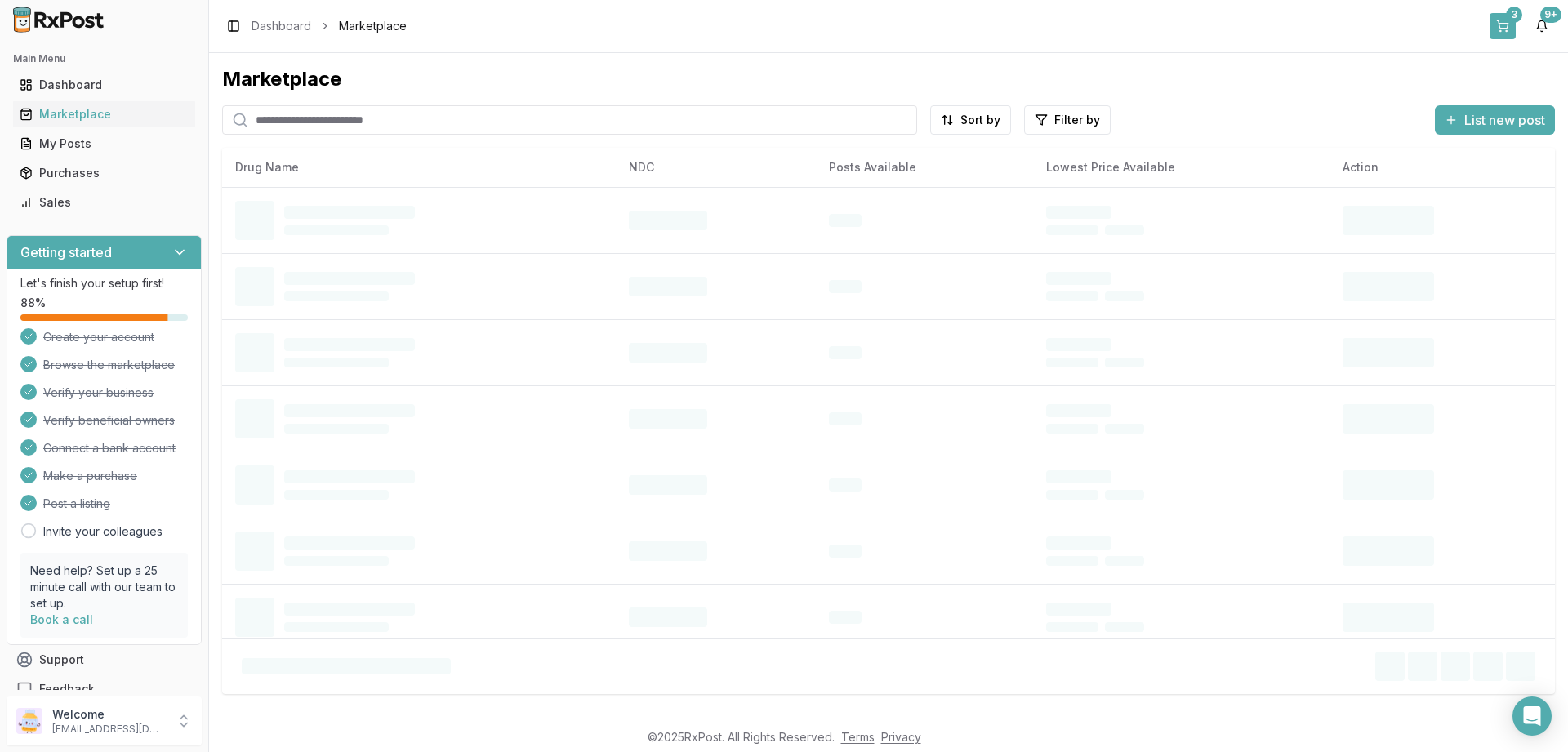
click at [1508, 24] on button "3" at bounding box center [1502, 25] width 26 height 26
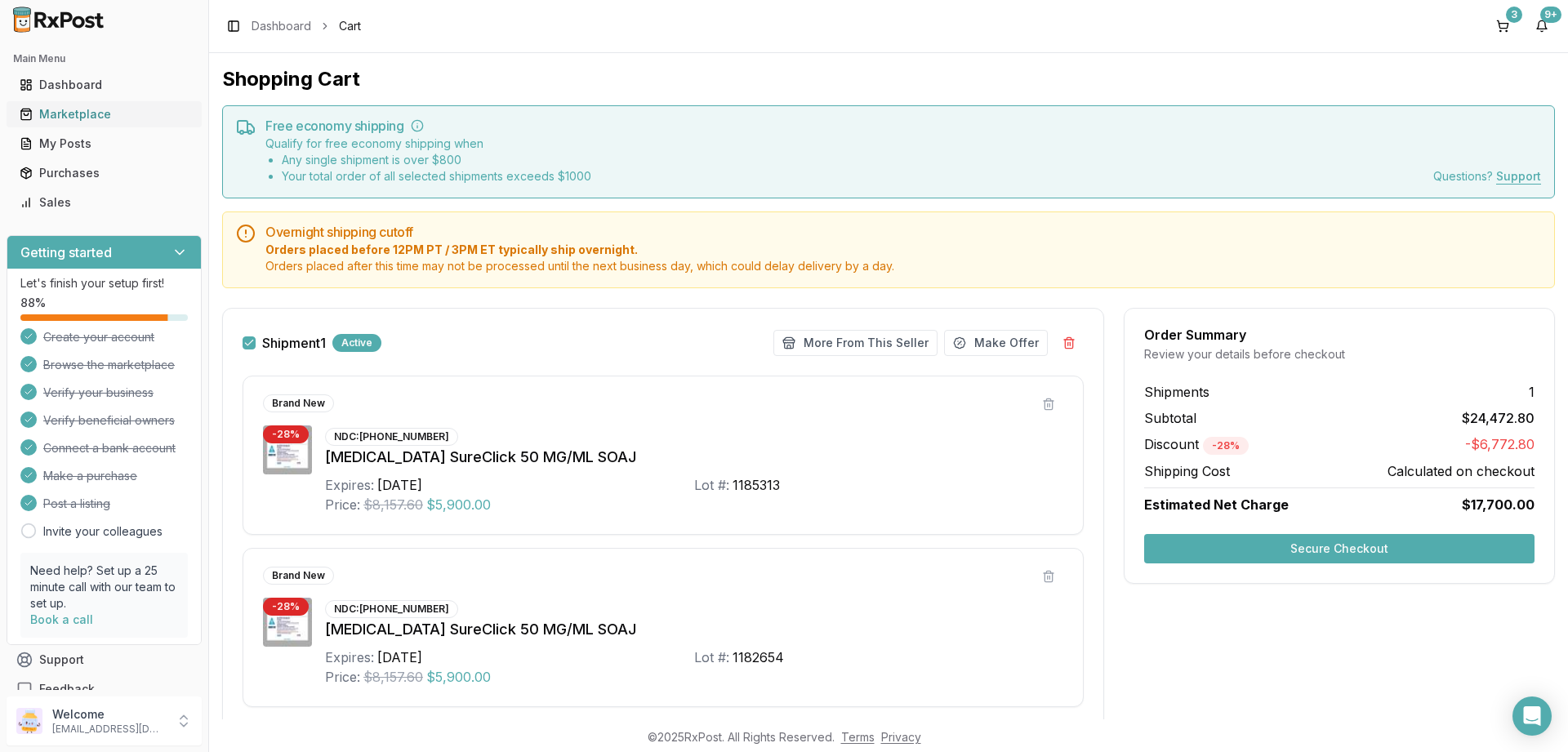
click at [87, 114] on div "Marketplace" at bounding box center [104, 114] width 169 height 16
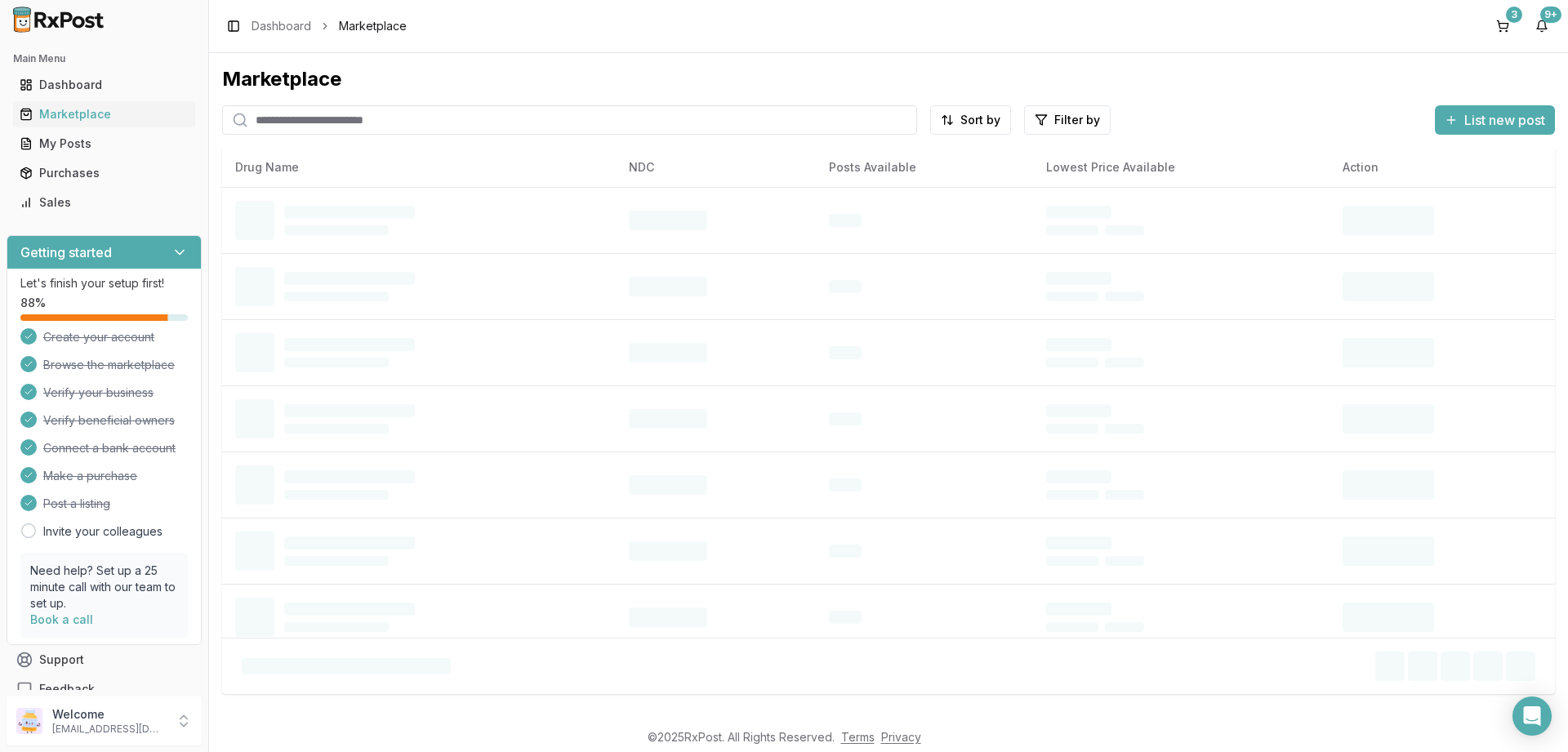
click at [438, 121] on input "search" at bounding box center [569, 119] width 695 height 29
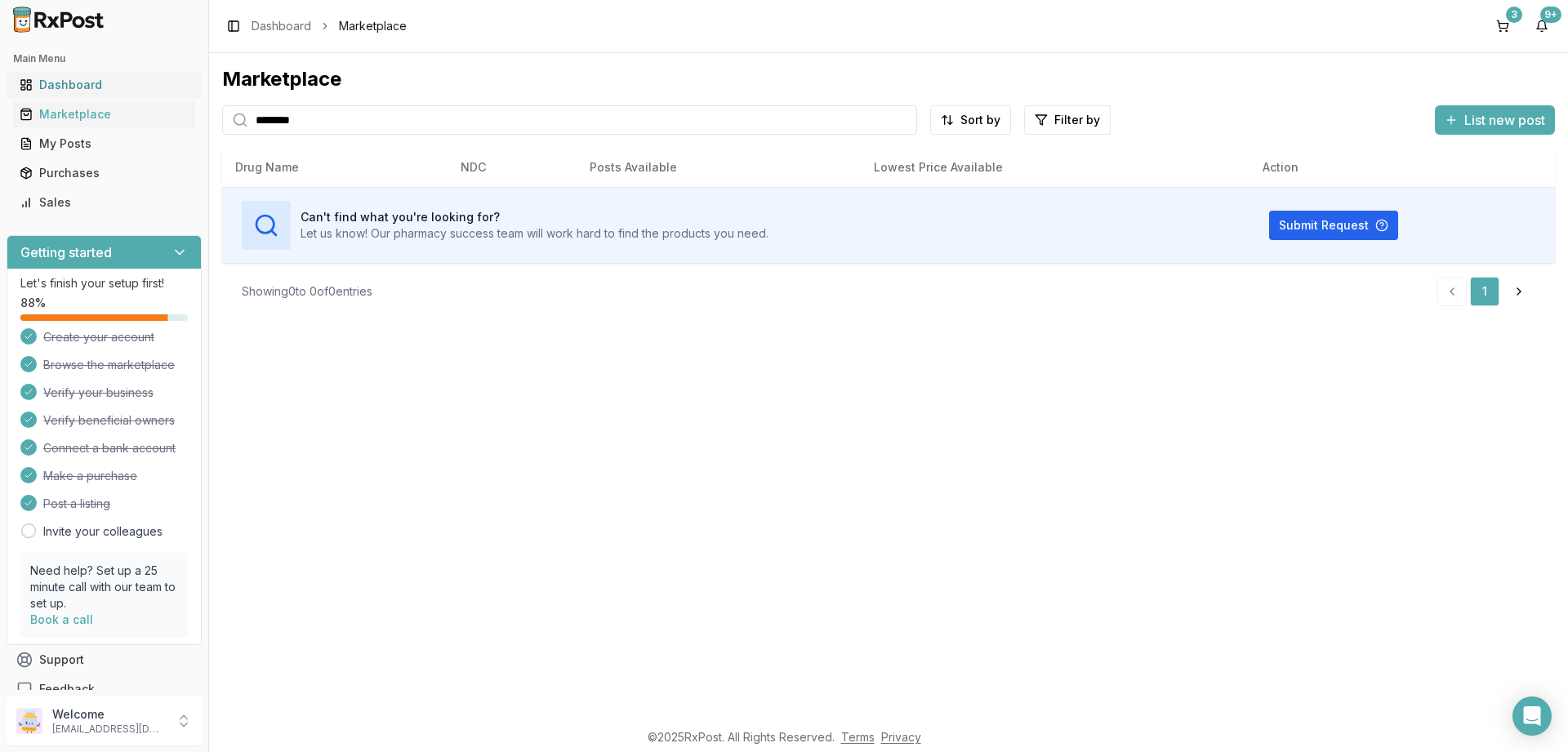
drag, startPoint x: 353, startPoint y: 128, endPoint x: 94, endPoint y: 76, distance: 264.2
click at [222, 105] on input "********" at bounding box center [569, 119] width 695 height 29
type input "*******"
click at [65, 110] on div "Marketplace" at bounding box center [104, 114] width 169 height 16
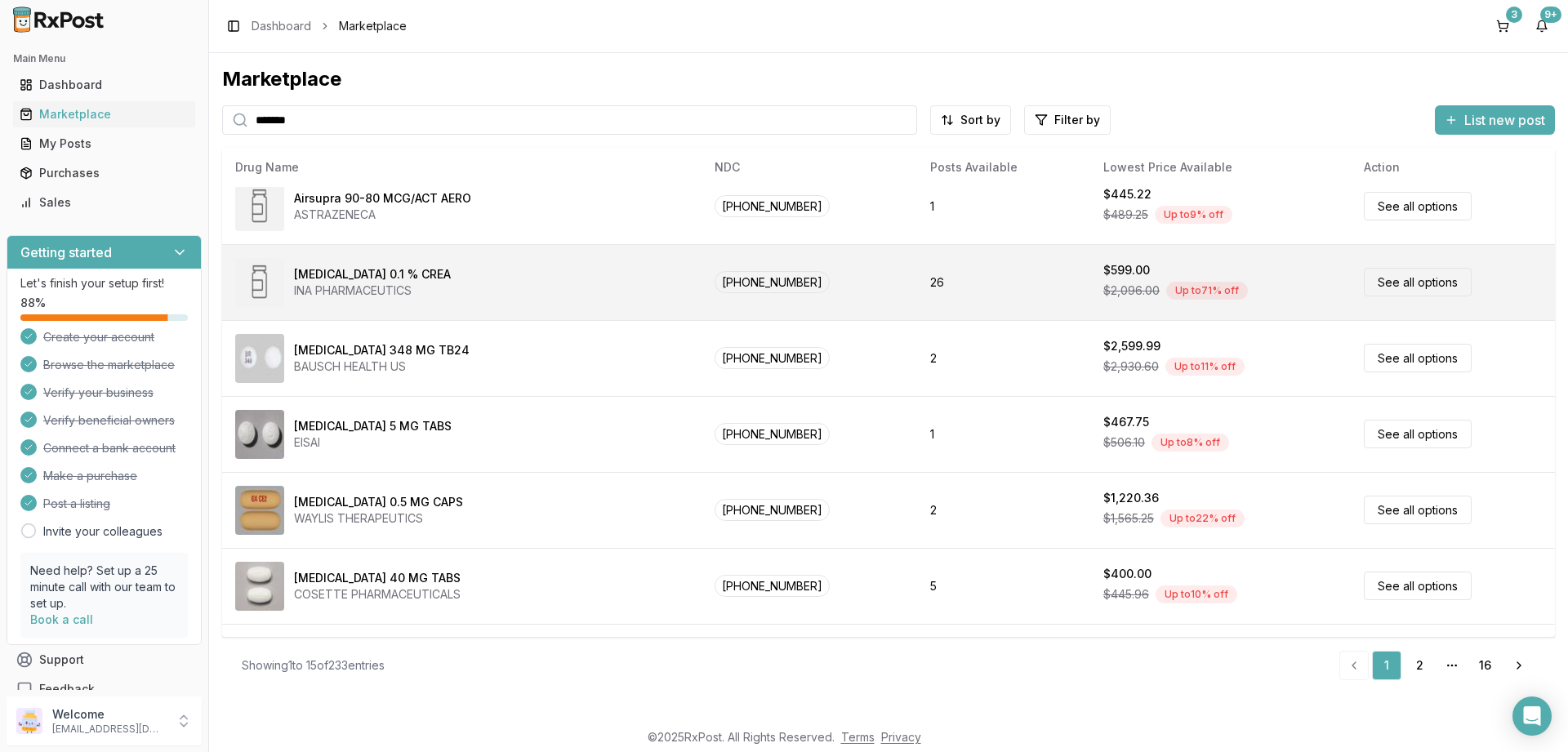
scroll to position [690, 0]
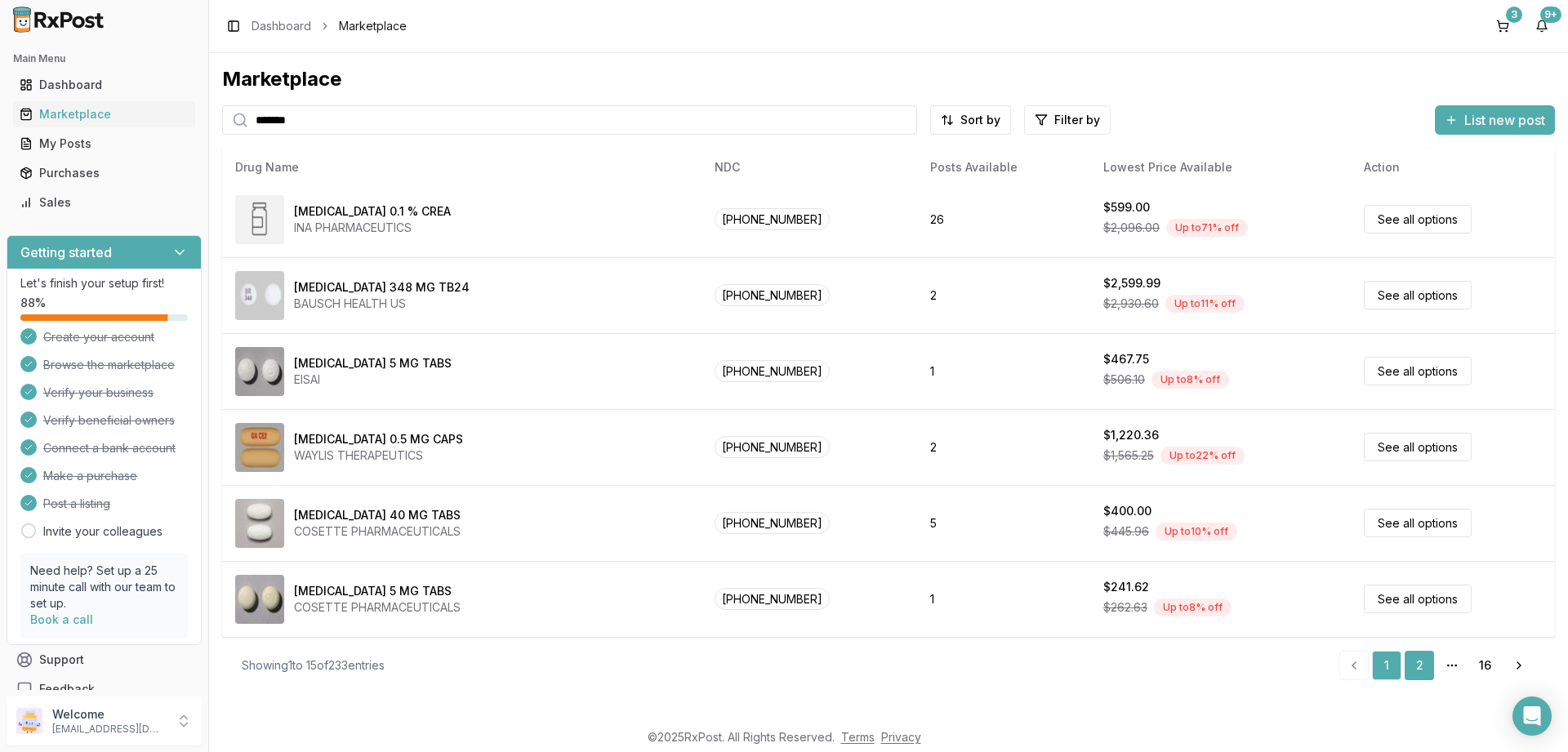
click at [1421, 667] on link "2" at bounding box center [1419, 665] width 29 height 29
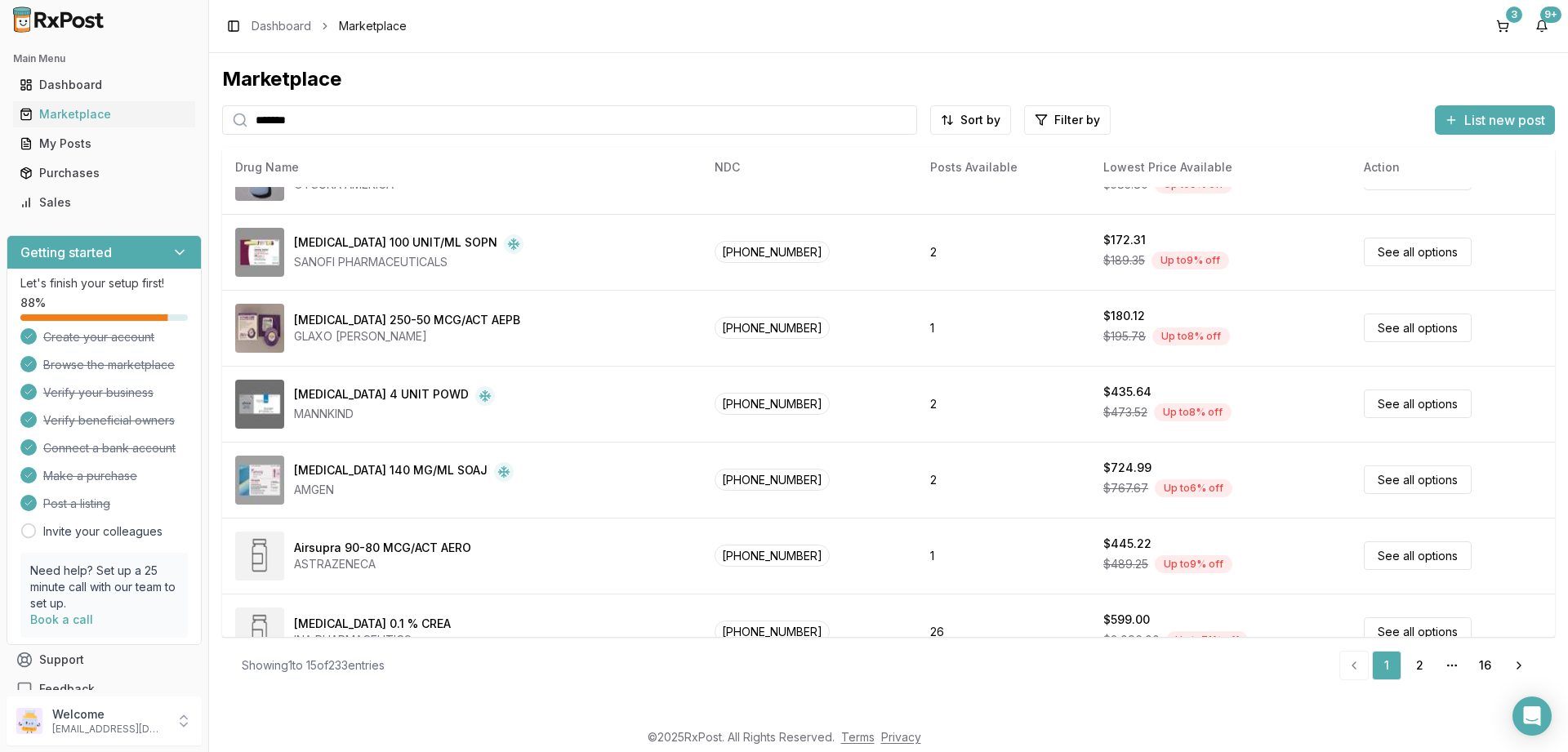
scroll to position [4, 0]
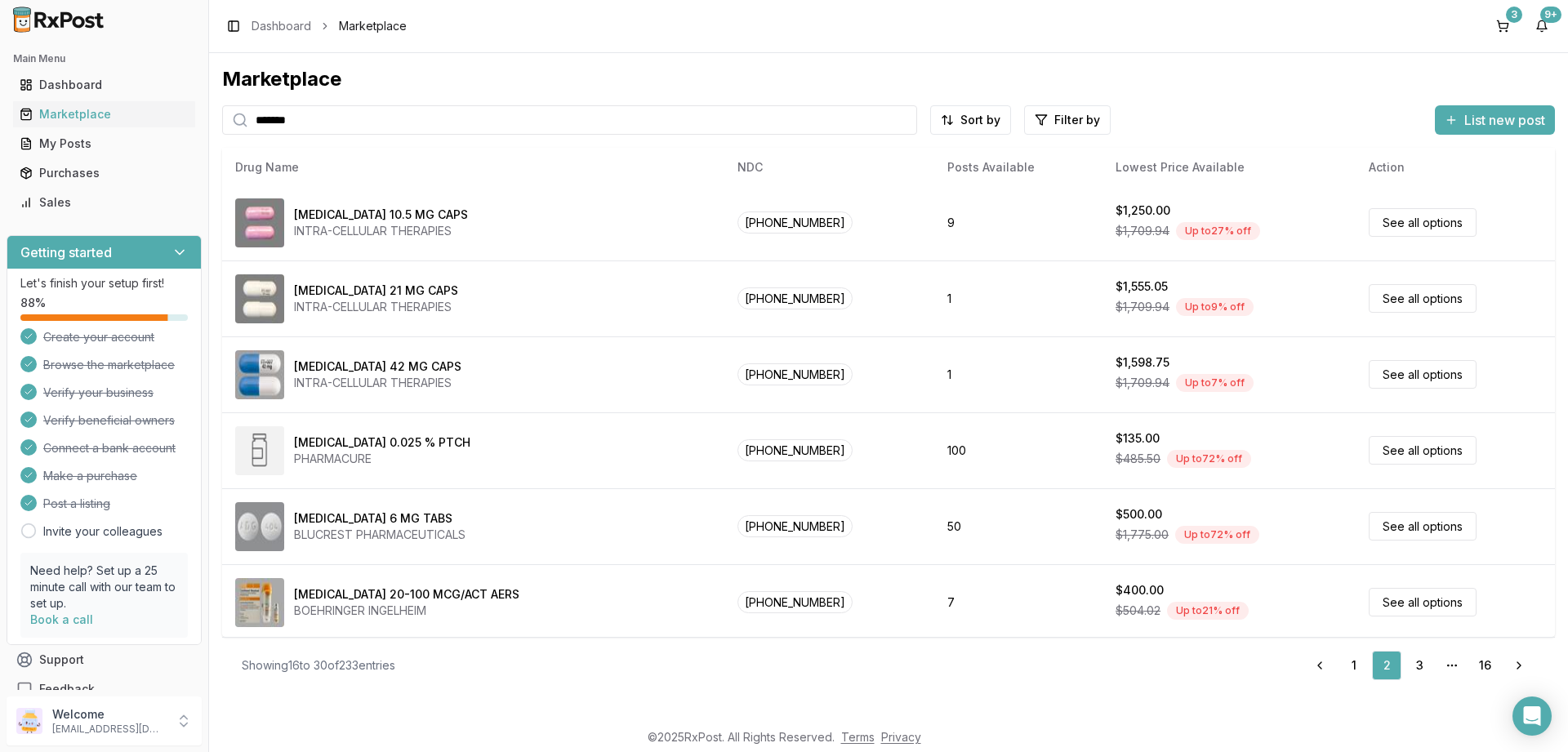
scroll to position [690, 0]
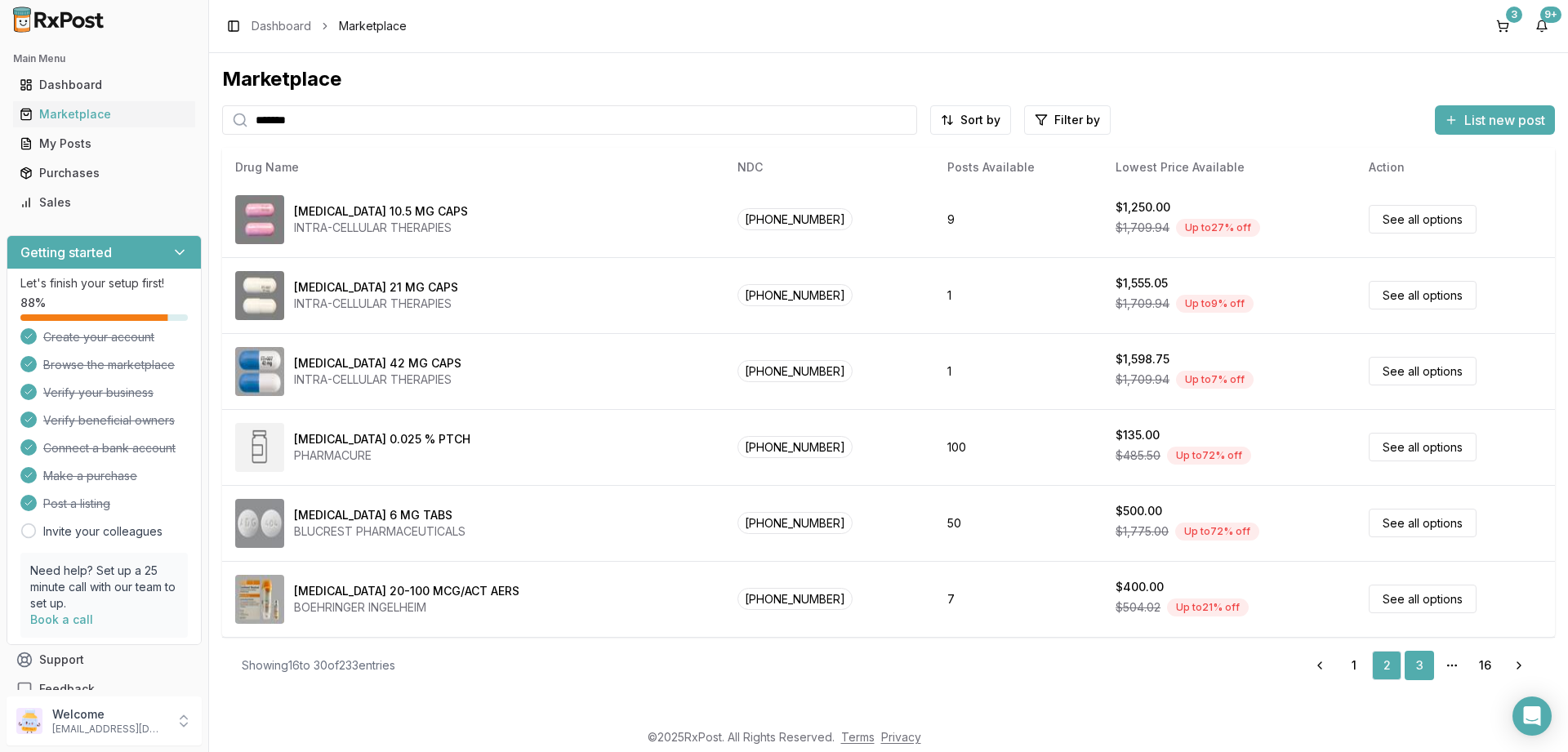
click at [1420, 672] on link "3" at bounding box center [1419, 665] width 29 height 29
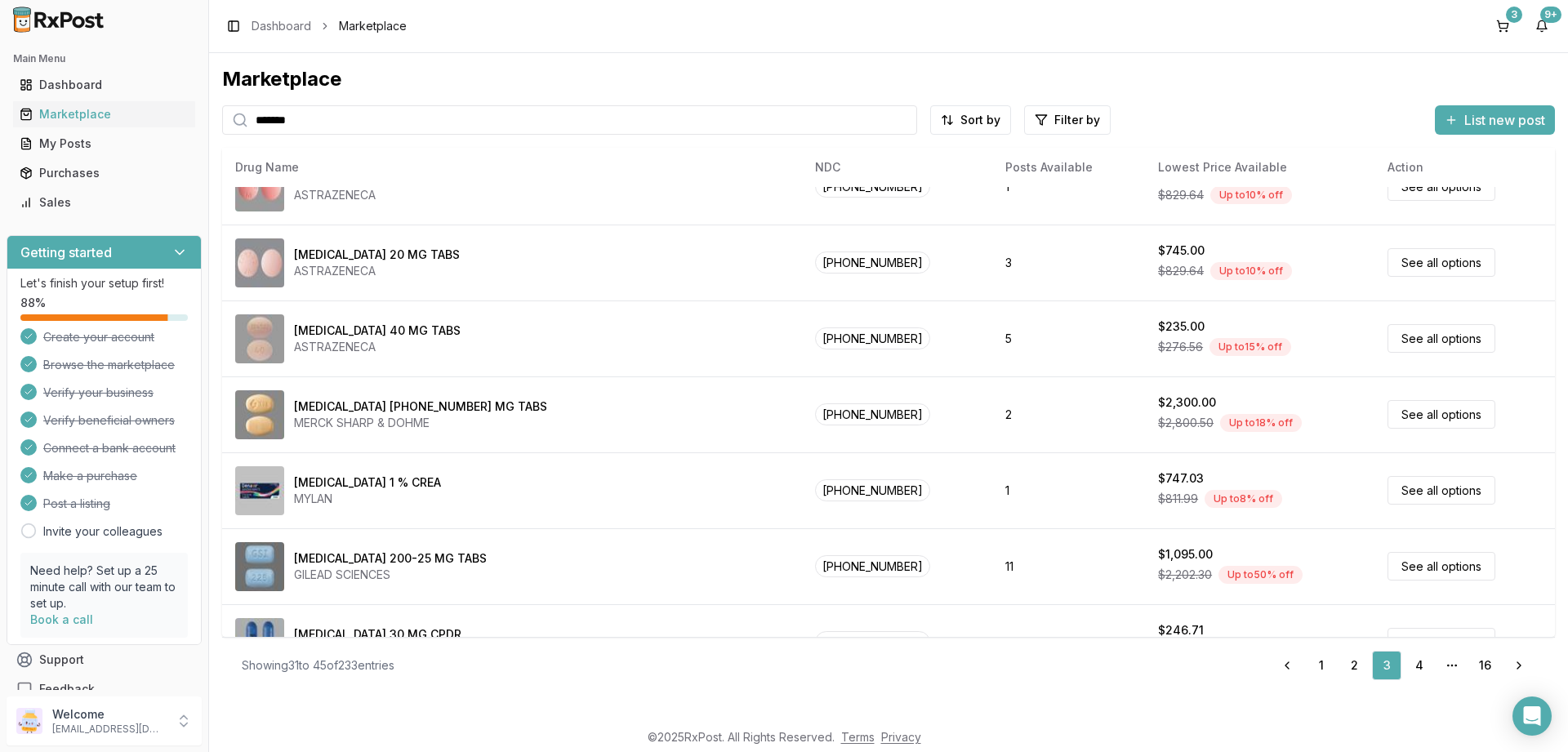
scroll to position [690, 0]
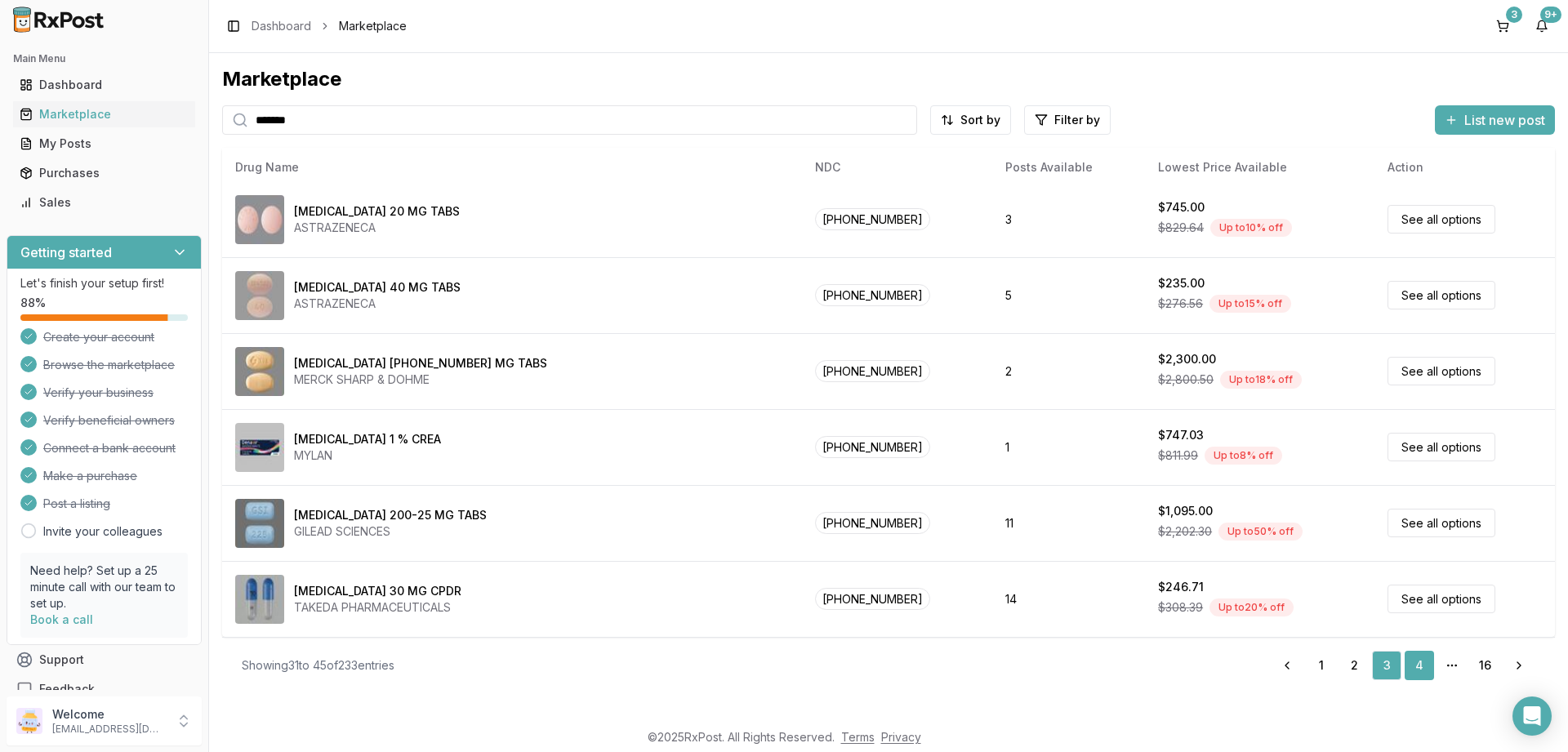
click at [1424, 670] on link "4" at bounding box center [1419, 665] width 29 height 29
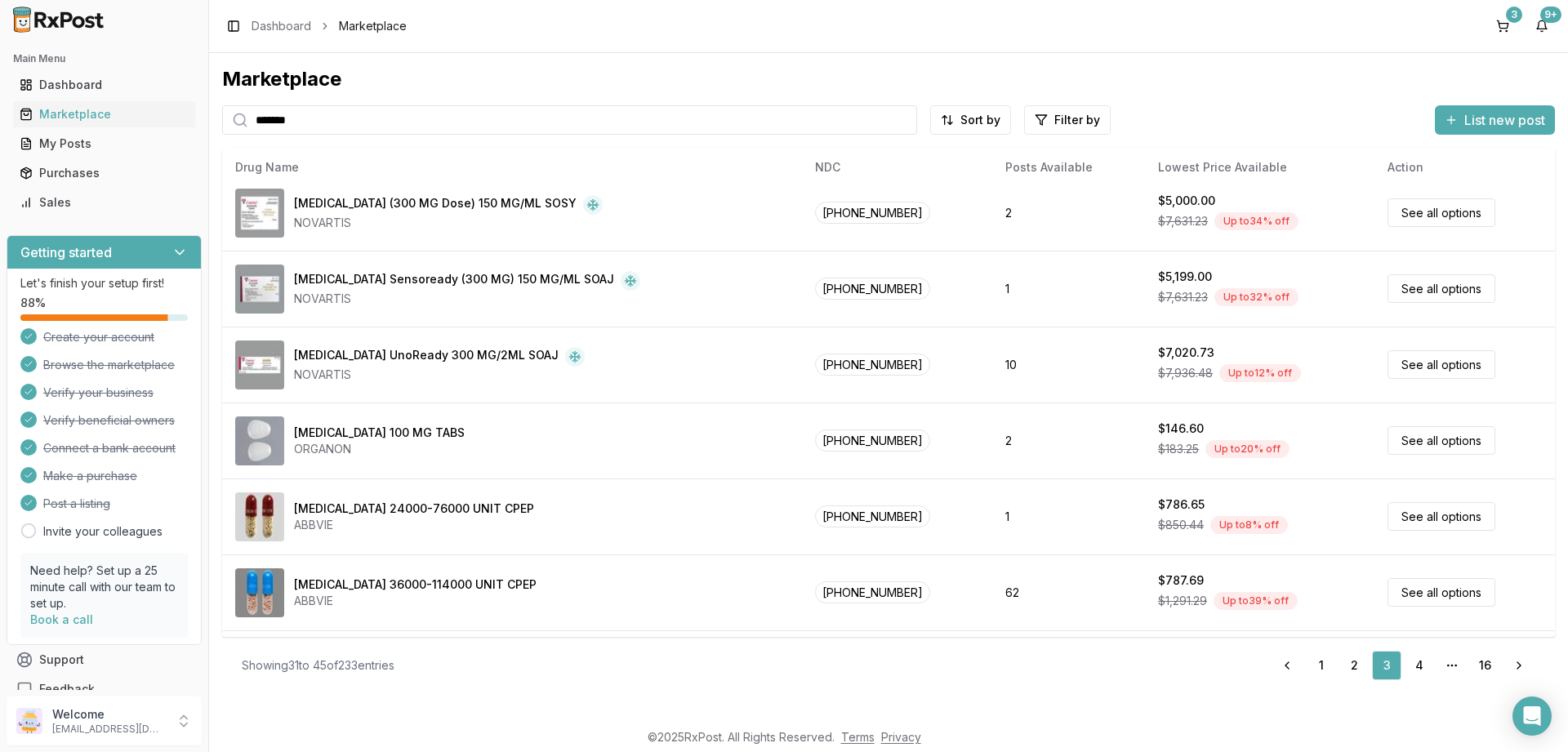
scroll to position [0, 0]
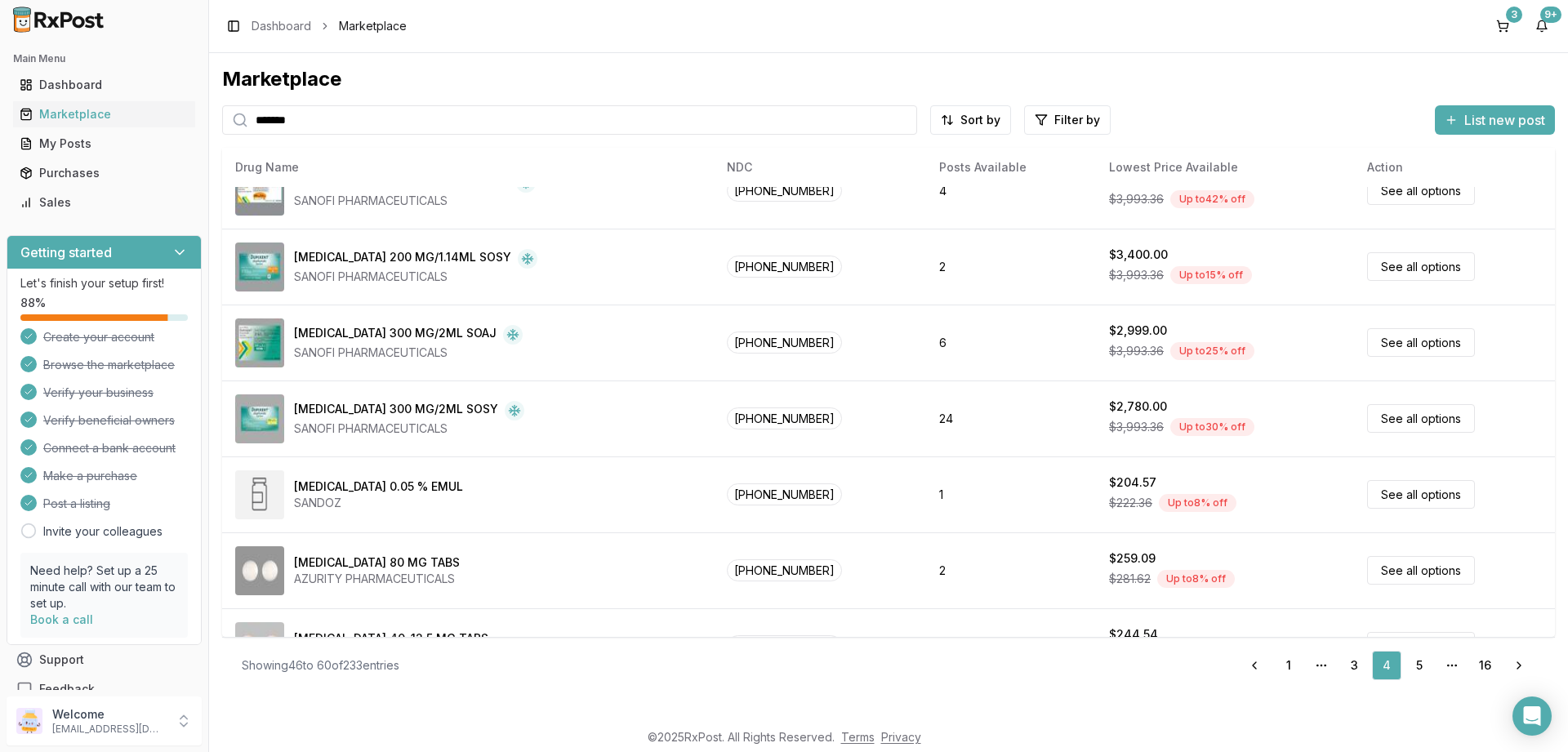
scroll to position [690, 0]
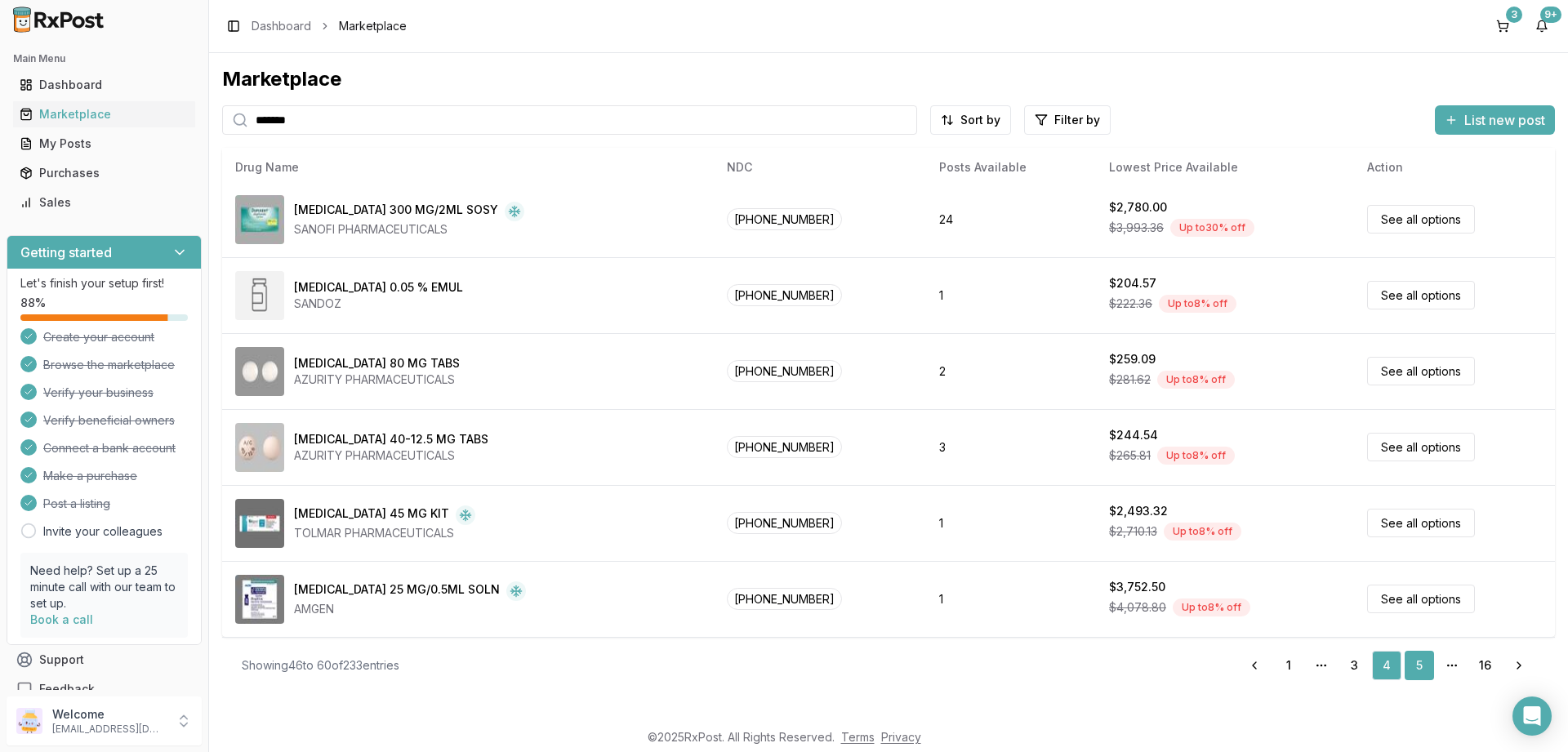
click at [1417, 663] on link "5" at bounding box center [1419, 665] width 29 height 29
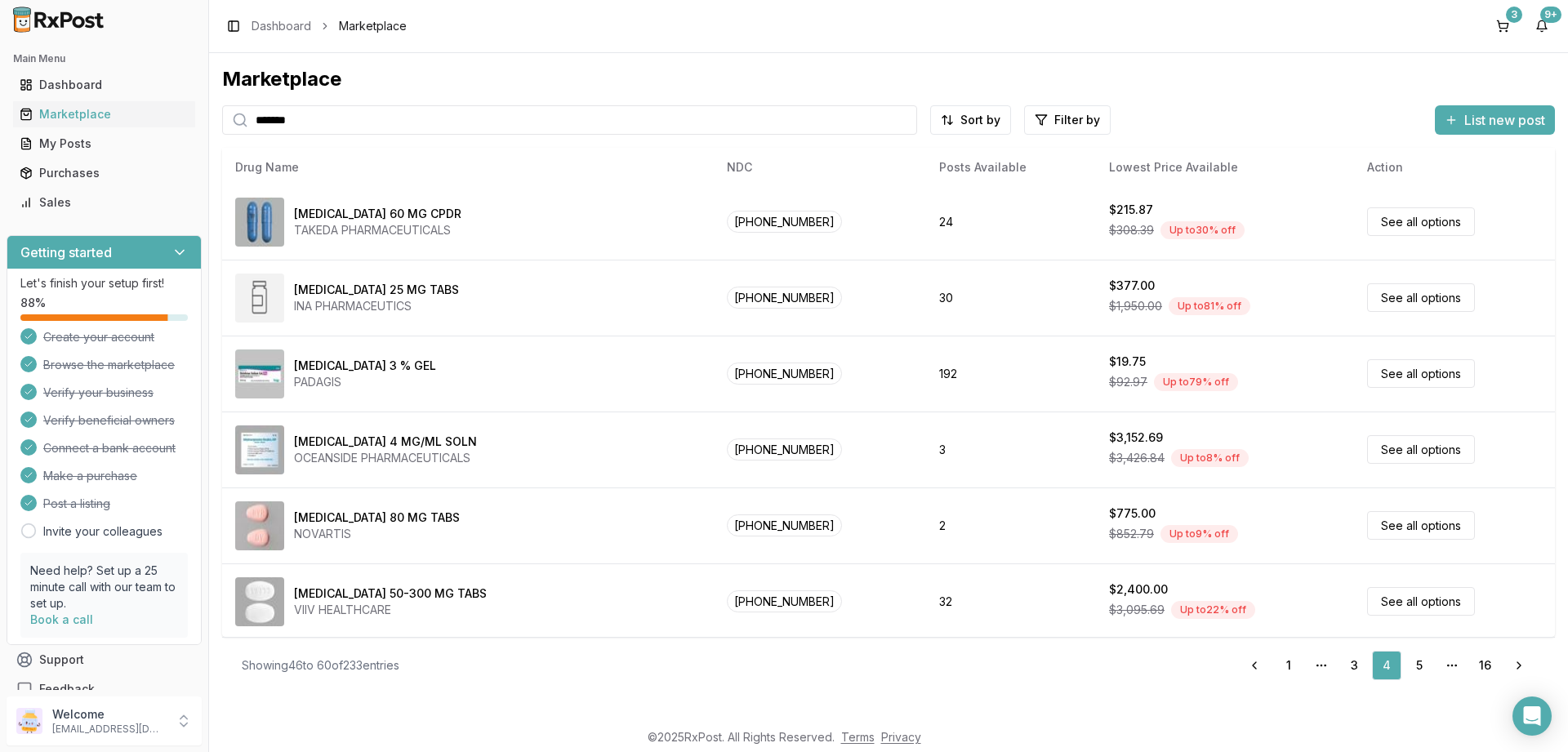
scroll to position [0, 0]
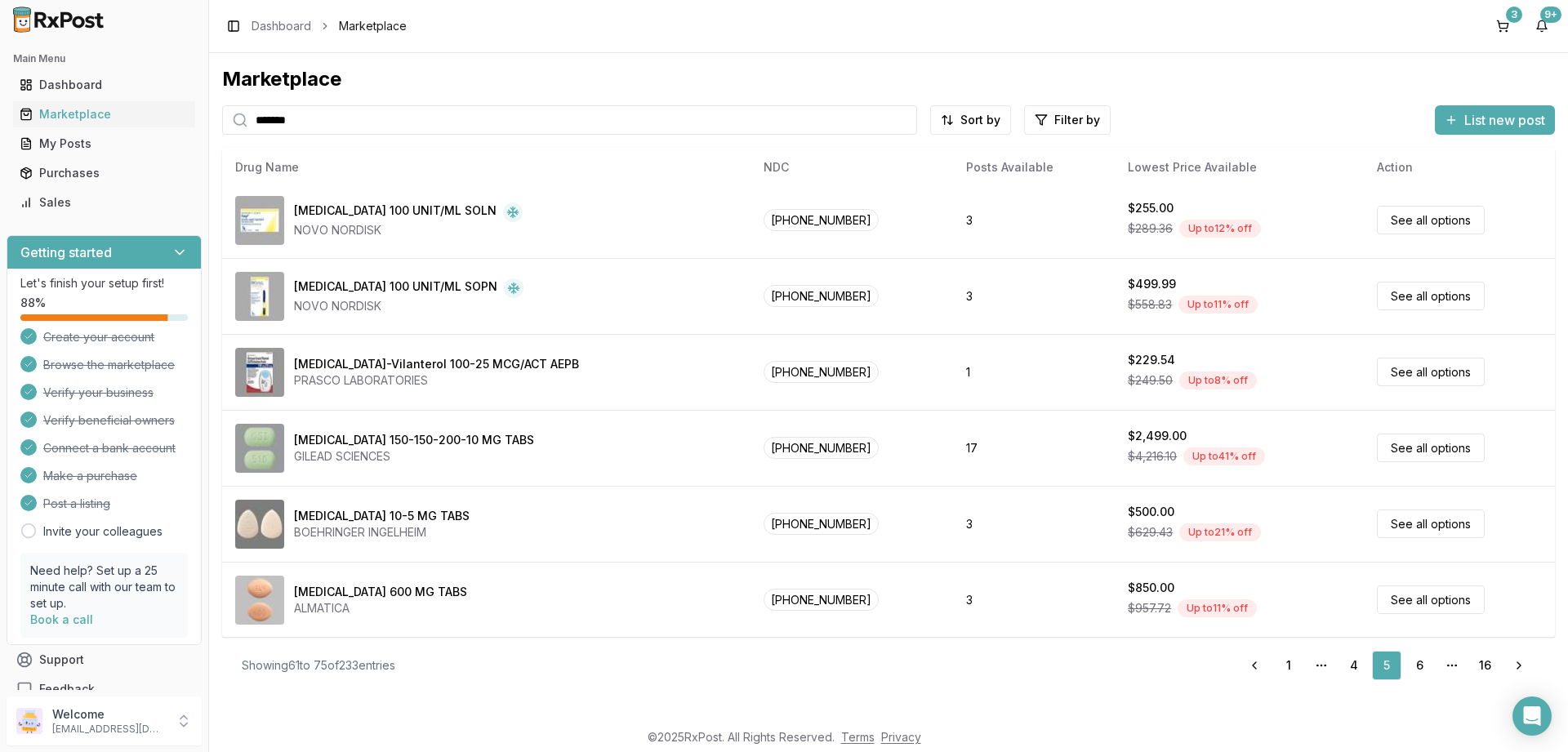
scroll to position [690, 0]
click at [1415, 660] on link "6" at bounding box center [1419, 665] width 29 height 29
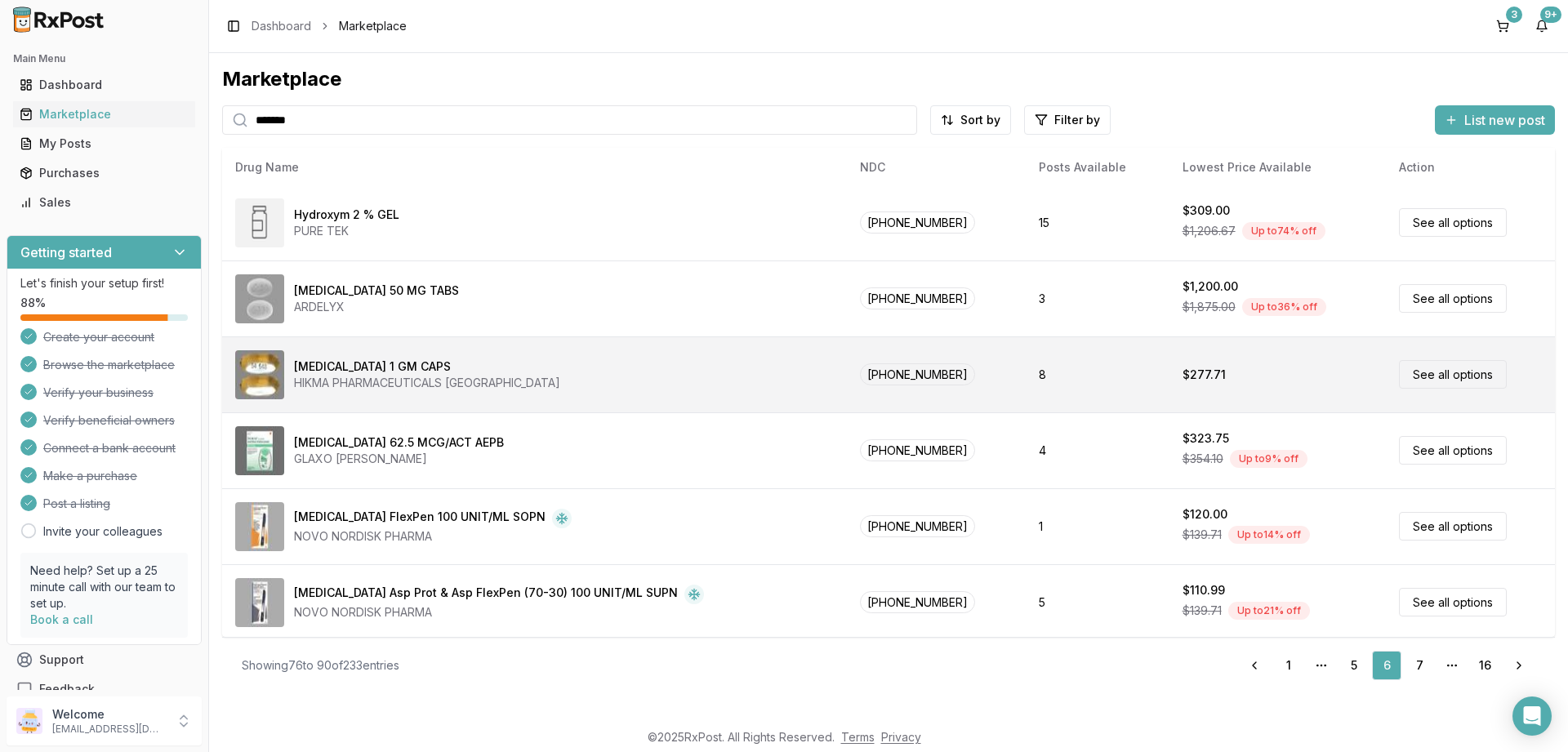
scroll to position [690, 0]
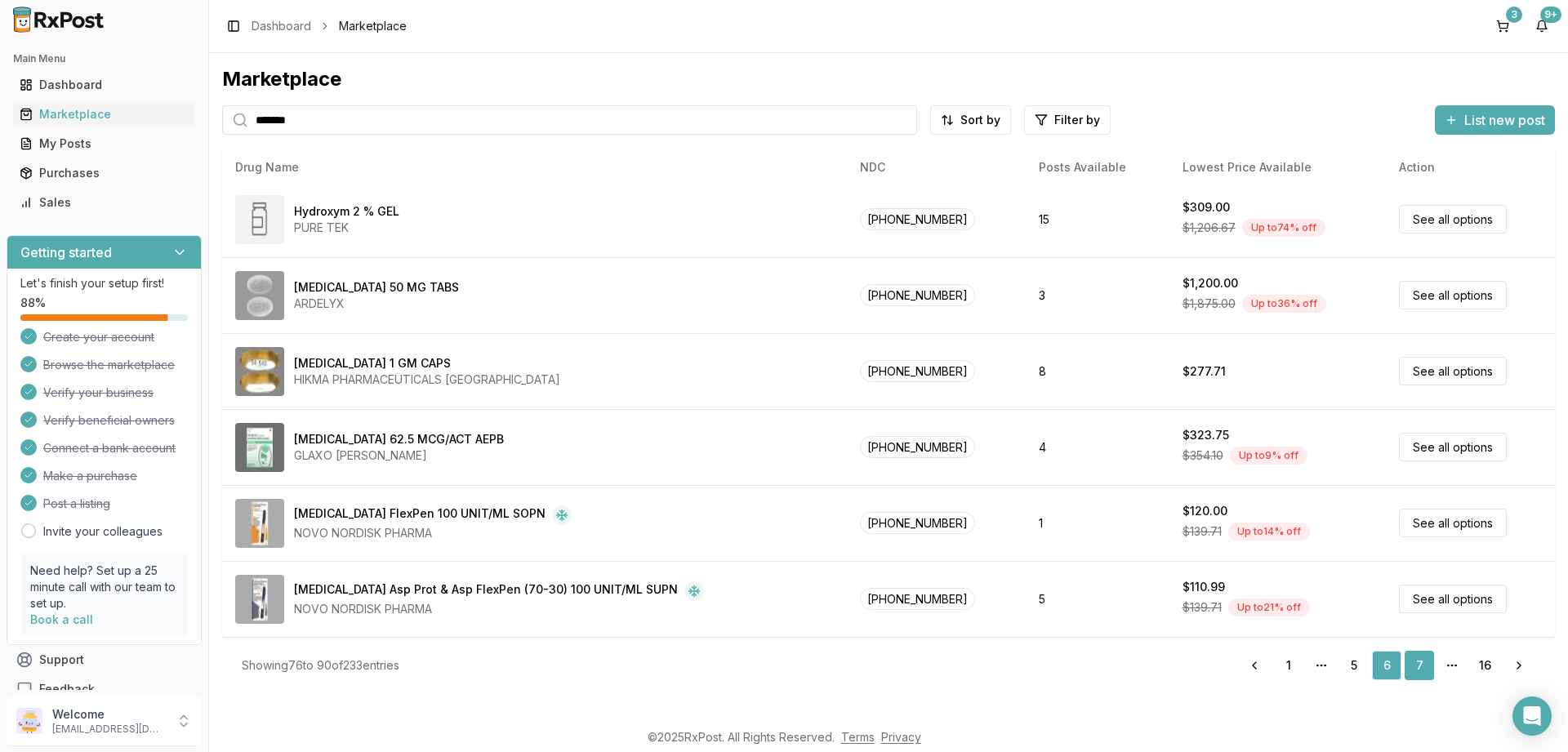
click at [1416, 666] on link "7" at bounding box center [1419, 665] width 29 height 29
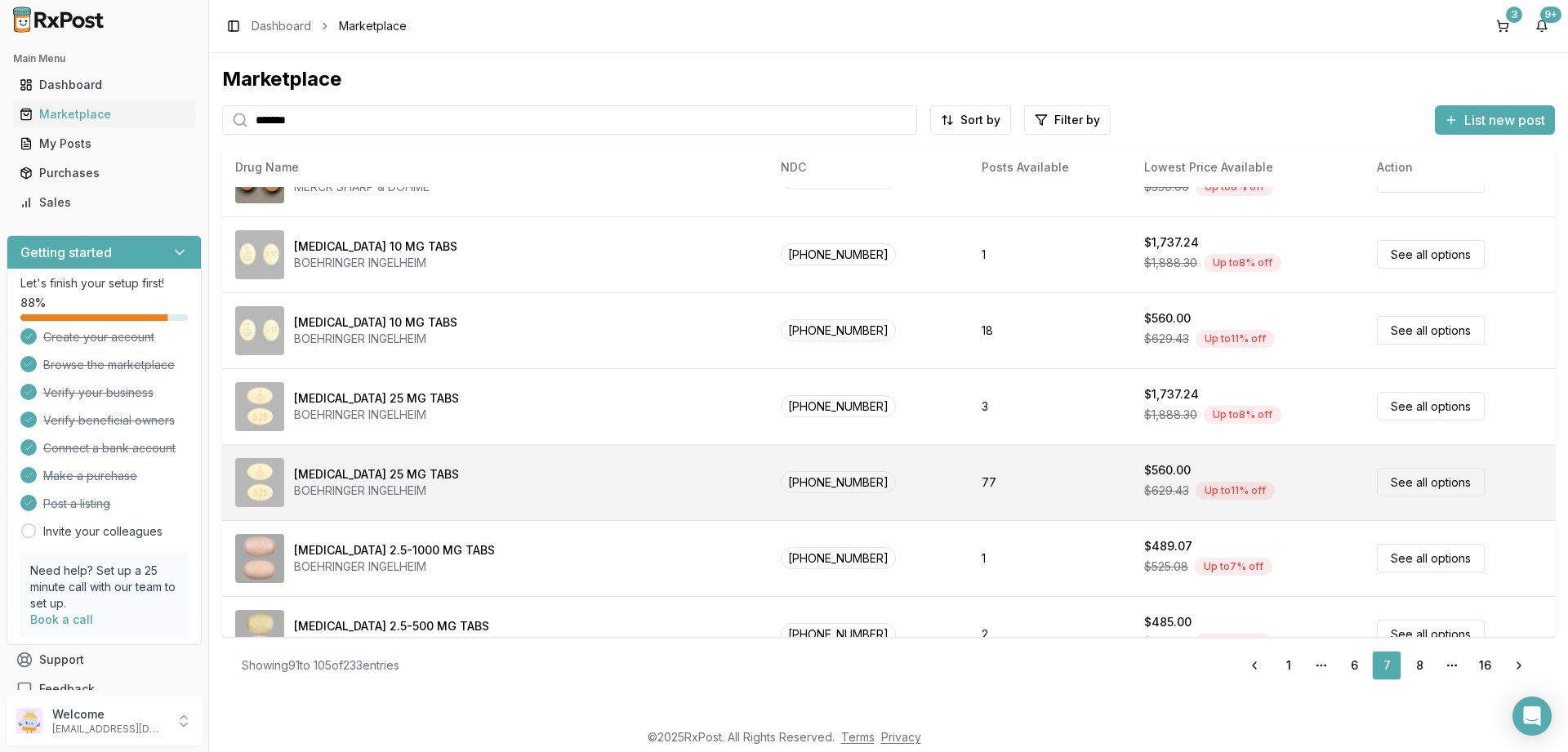
scroll to position [690, 0]
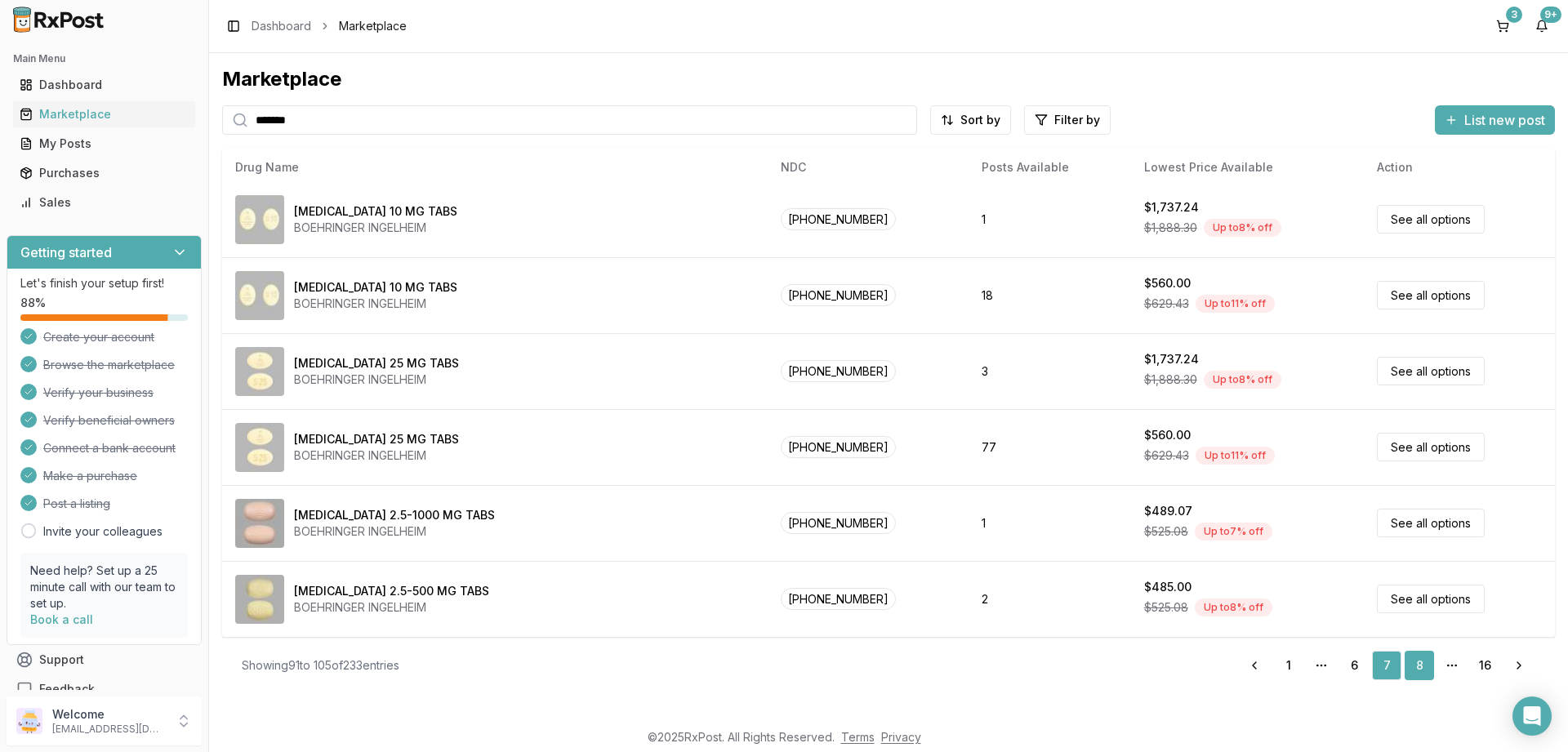
click at [1418, 671] on link "8" at bounding box center [1419, 665] width 29 height 29
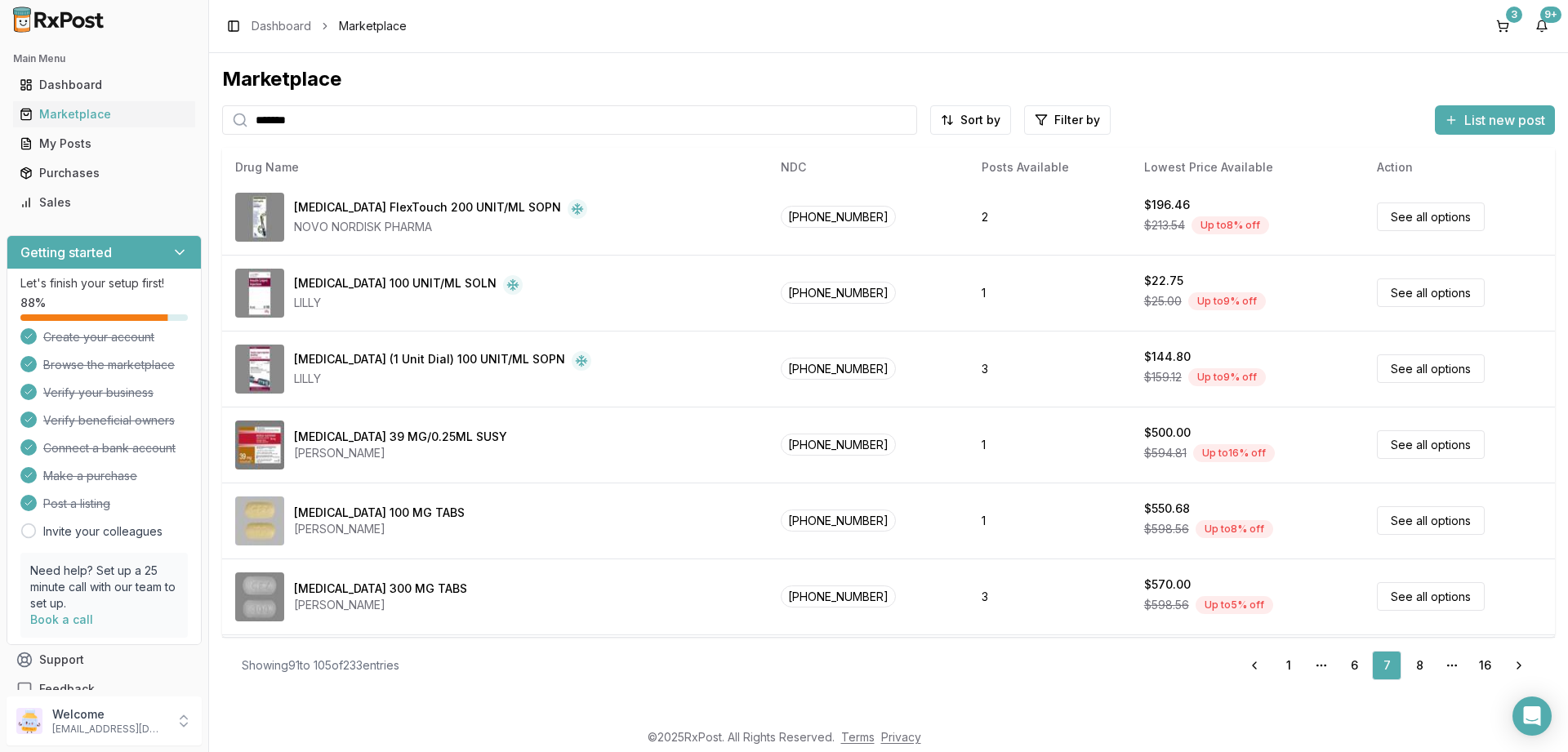
scroll to position [0, 0]
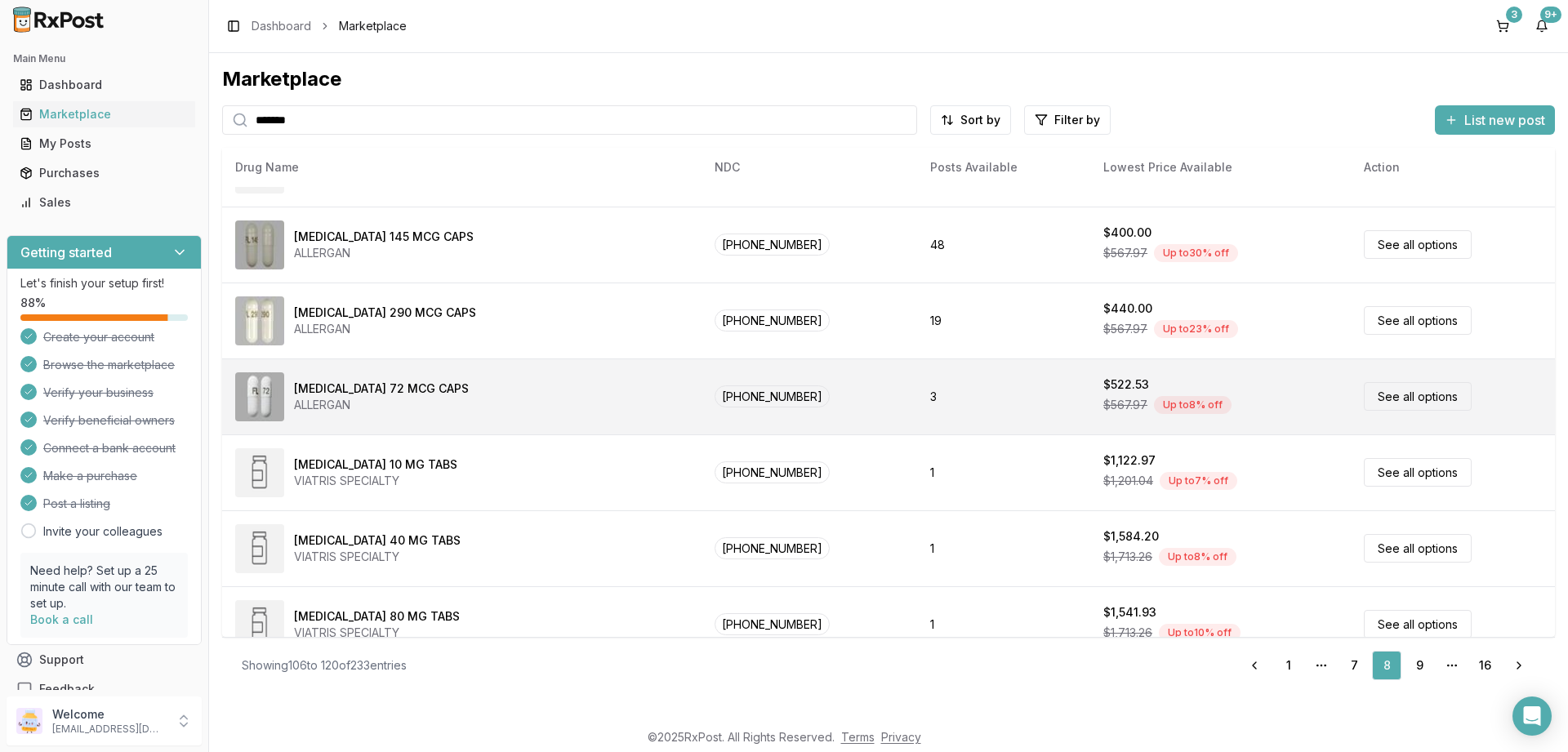
scroll to position [690, 0]
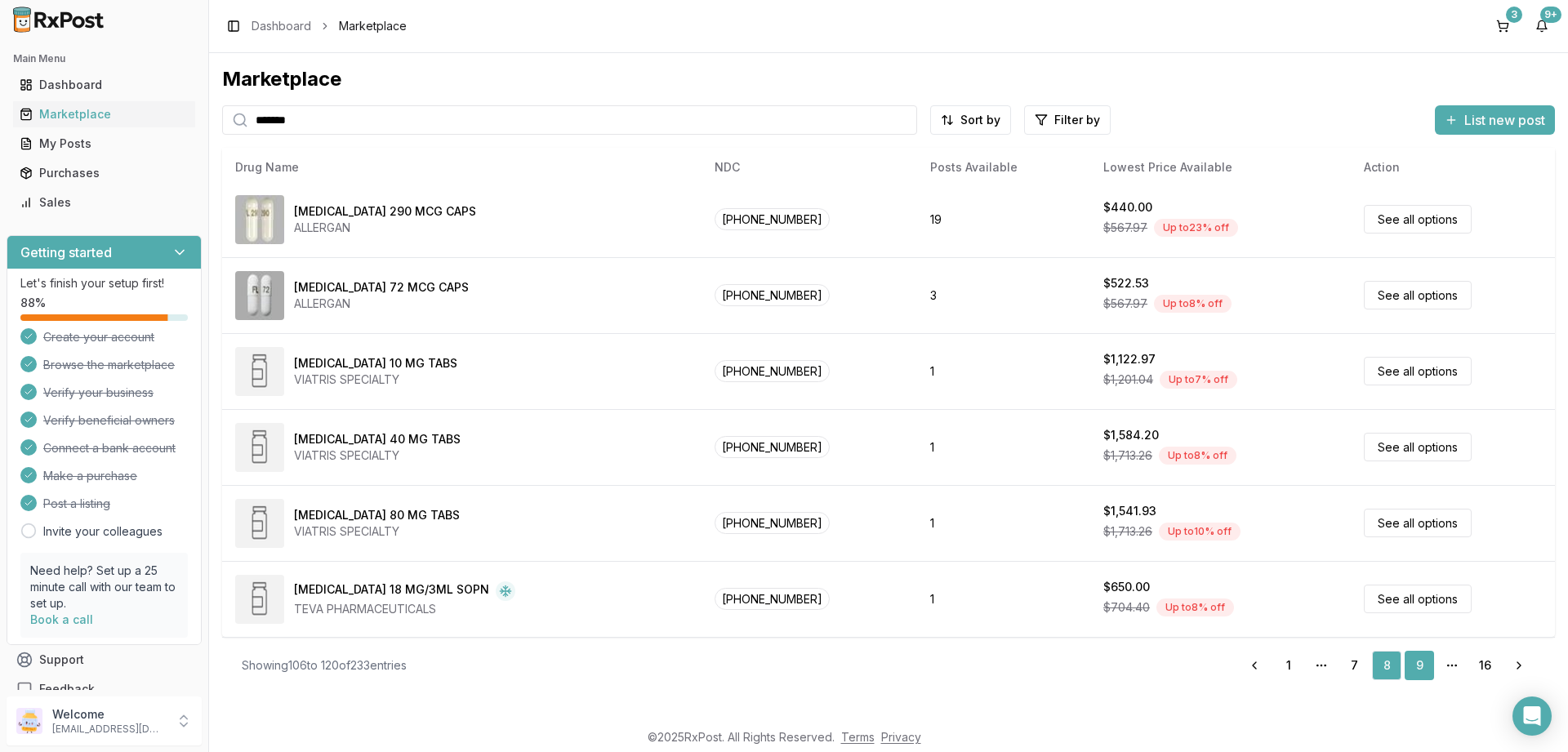
click at [1420, 661] on link "9" at bounding box center [1419, 665] width 29 height 29
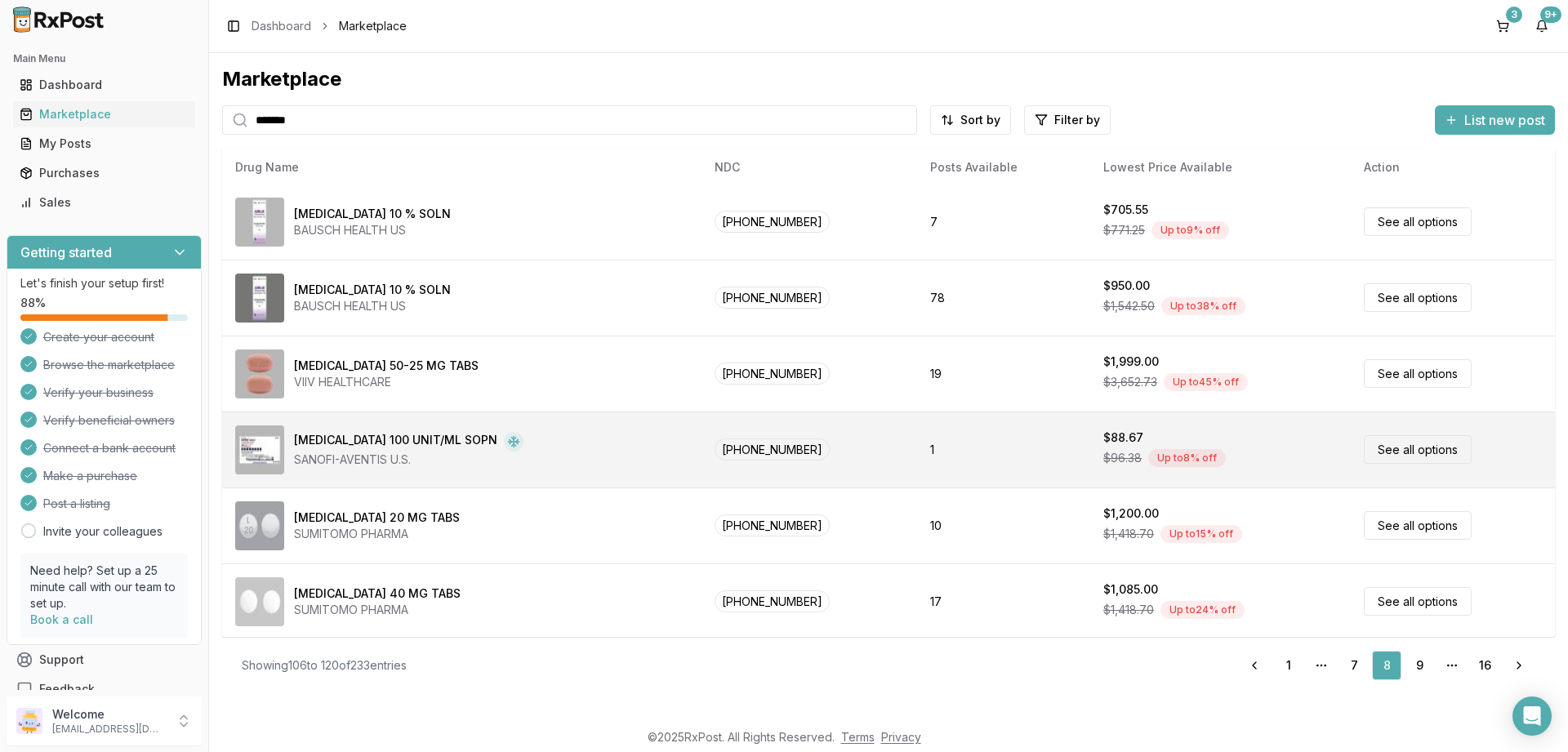
scroll to position [0, 0]
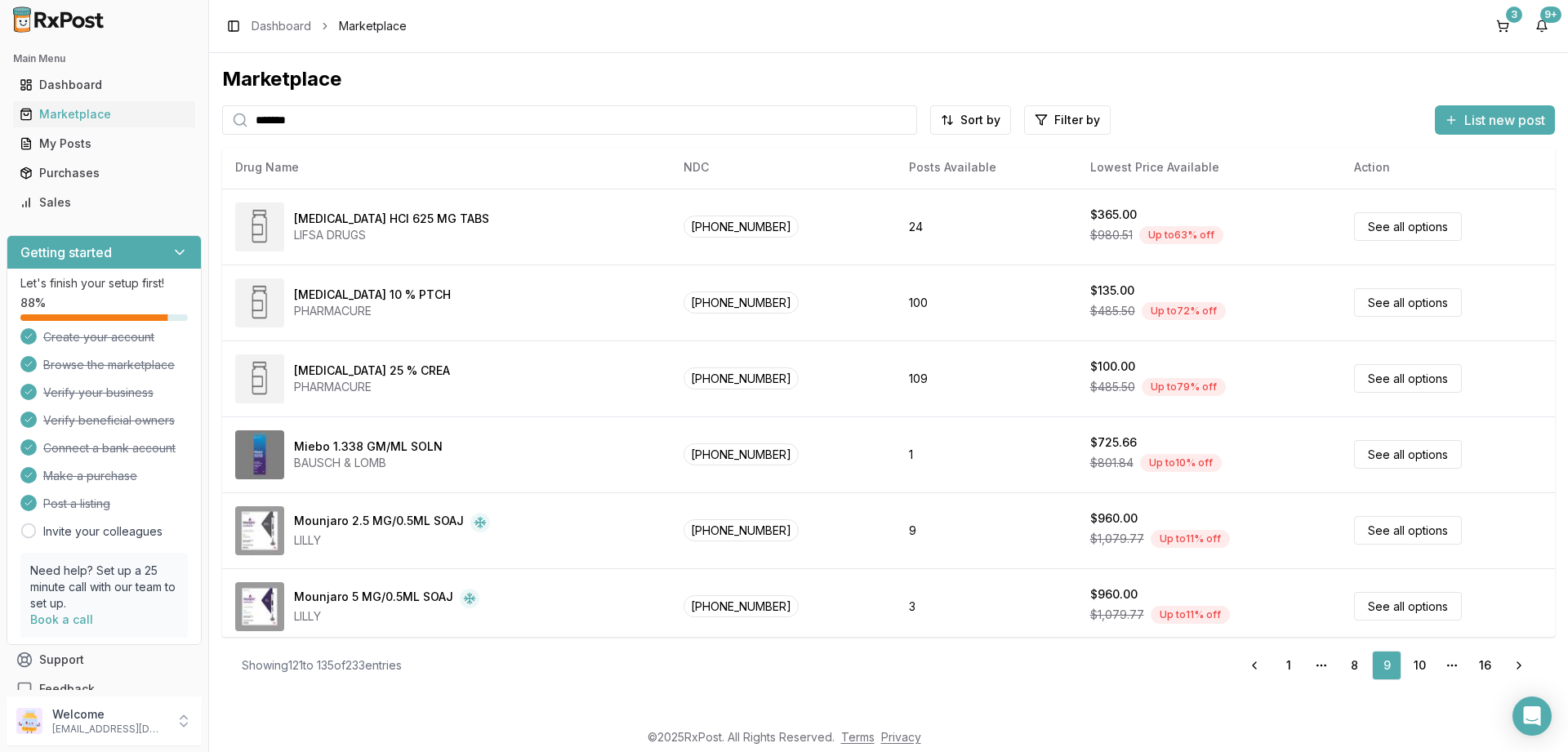
scroll to position [196, 0]
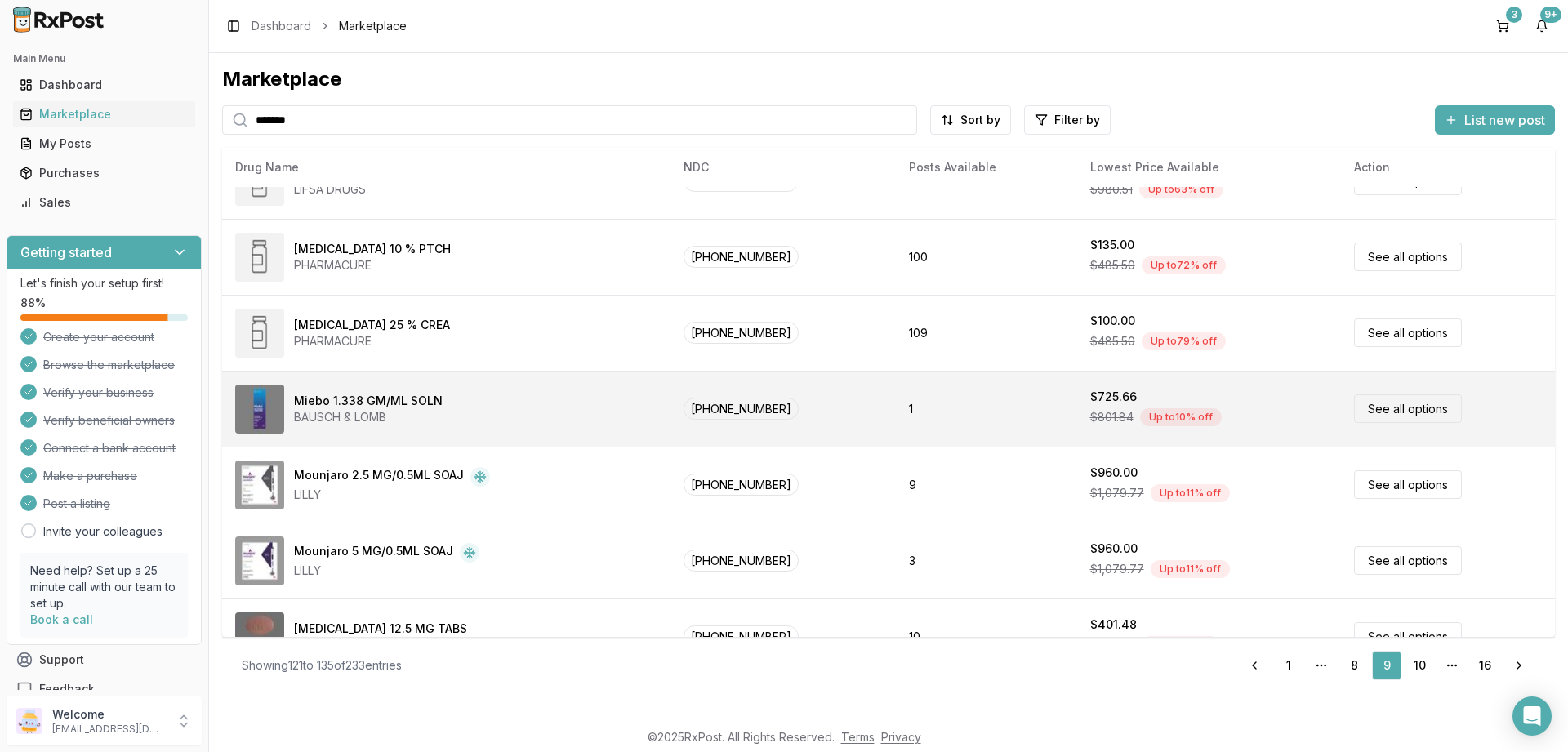
click at [1387, 408] on link "See all options" at bounding box center [1407, 409] width 108 height 29
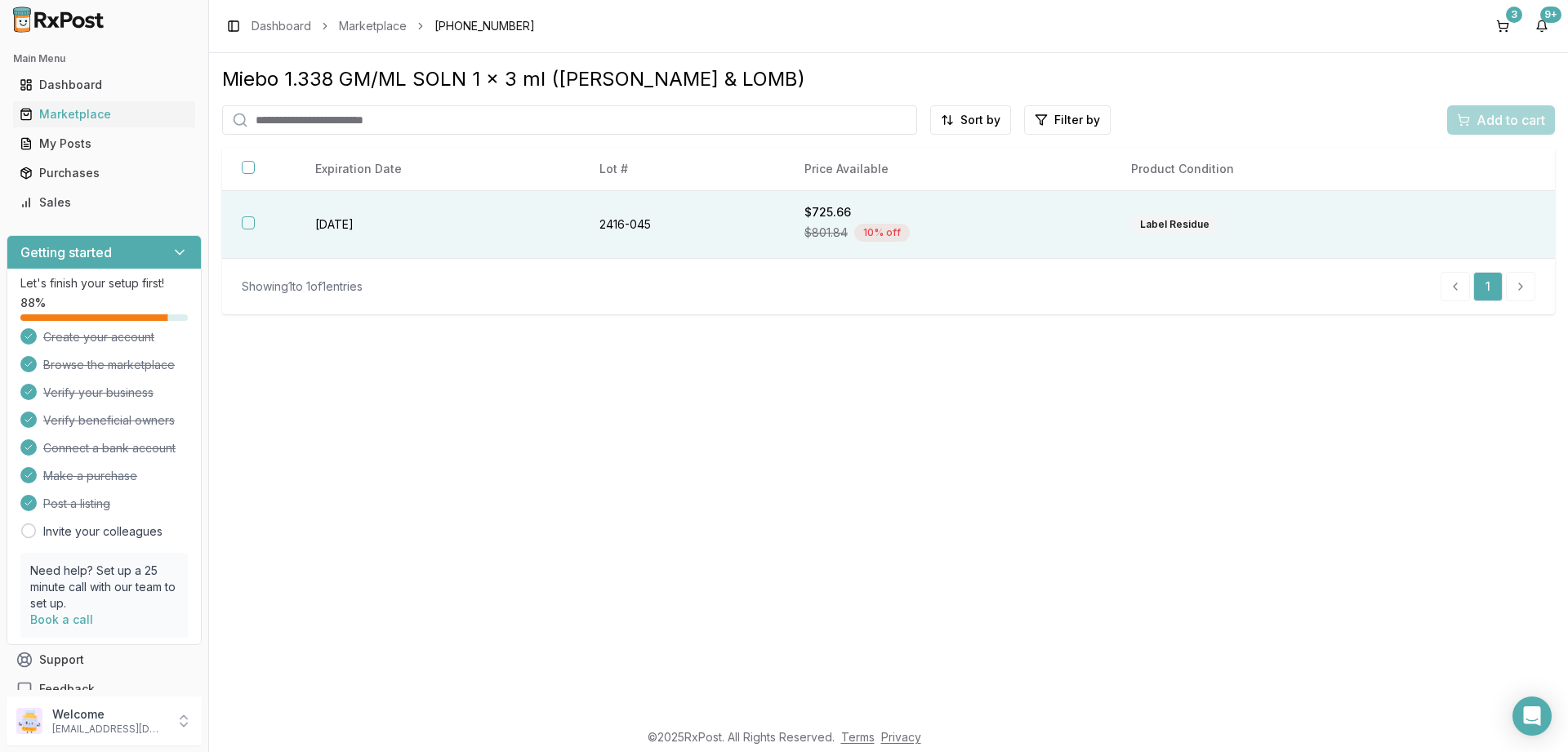
click at [252, 224] on button "button" at bounding box center [248, 223] width 13 height 13
click at [1492, 119] on span "Add to cart" at bounding box center [1510, 120] width 69 height 20
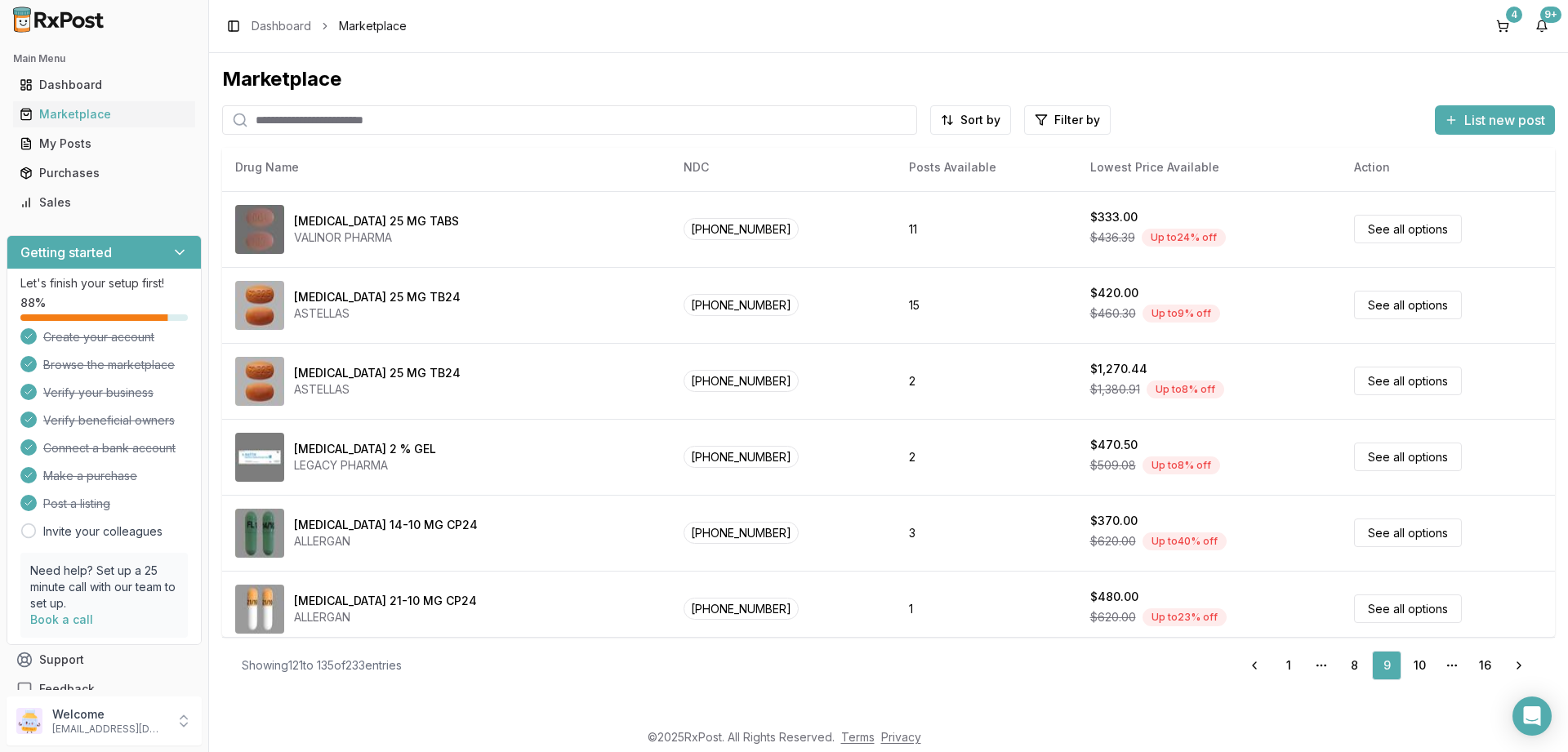
scroll to position [690, 0]
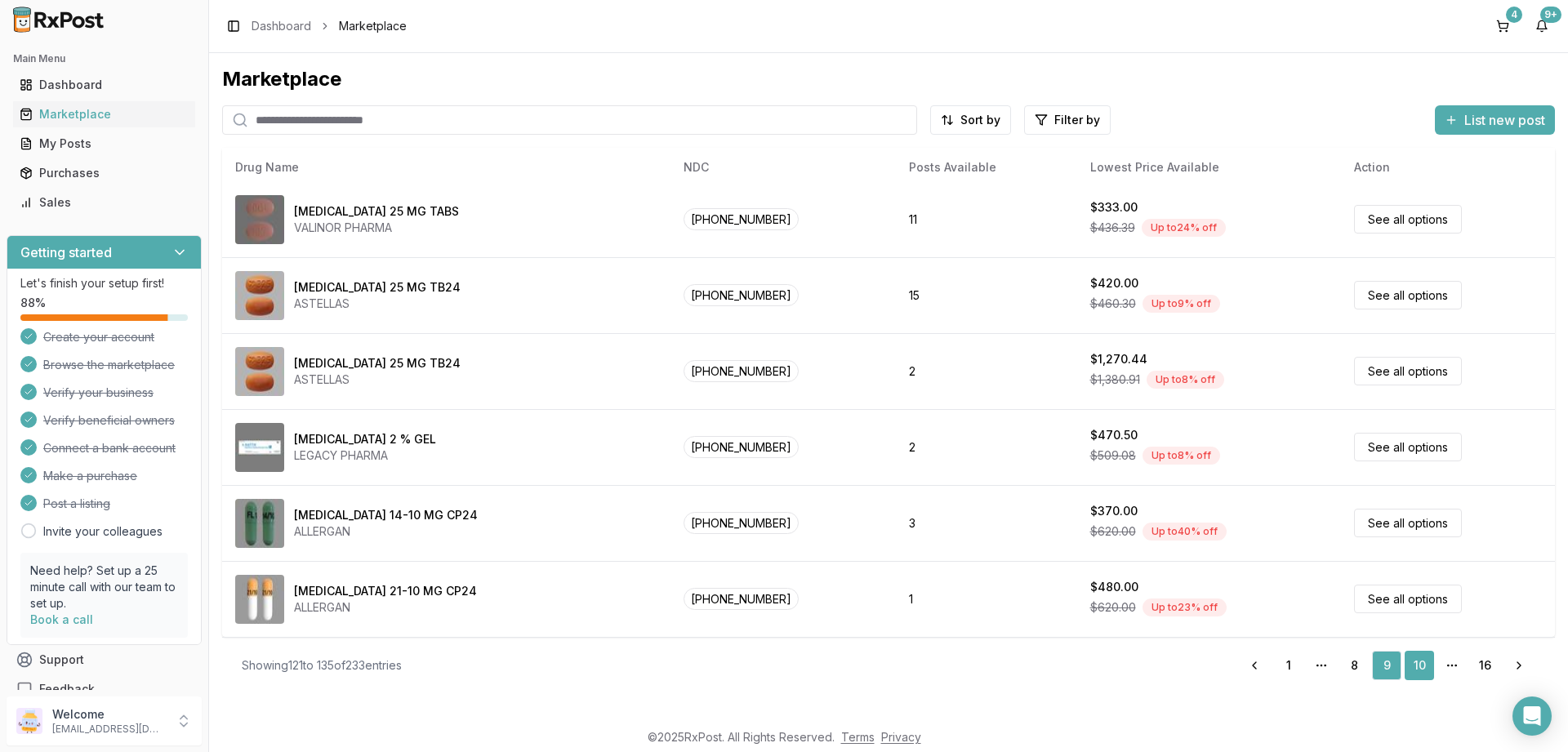
click at [1425, 664] on link "10" at bounding box center [1419, 665] width 29 height 29
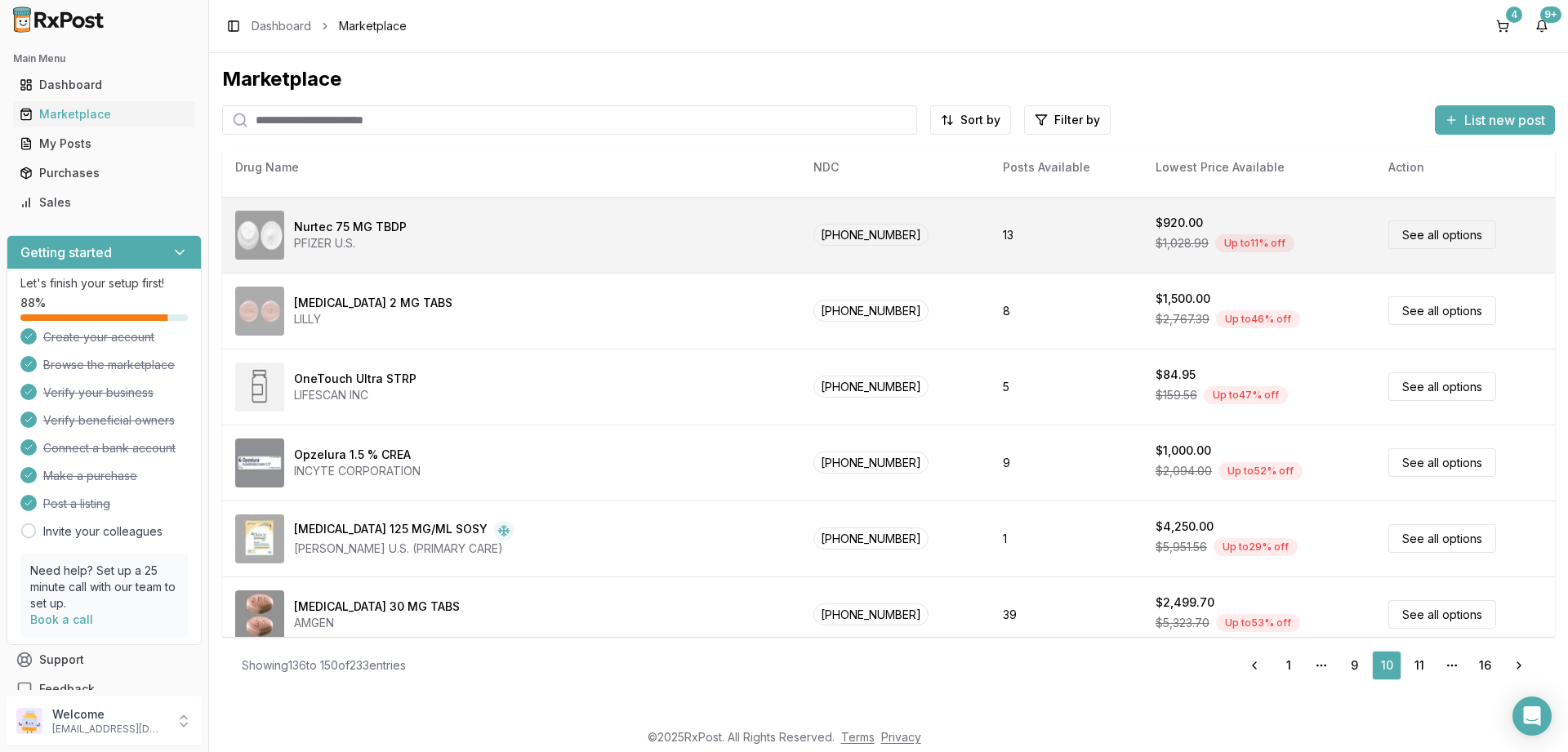
scroll to position [686, 0]
